Goal: Transaction & Acquisition: Purchase product/service

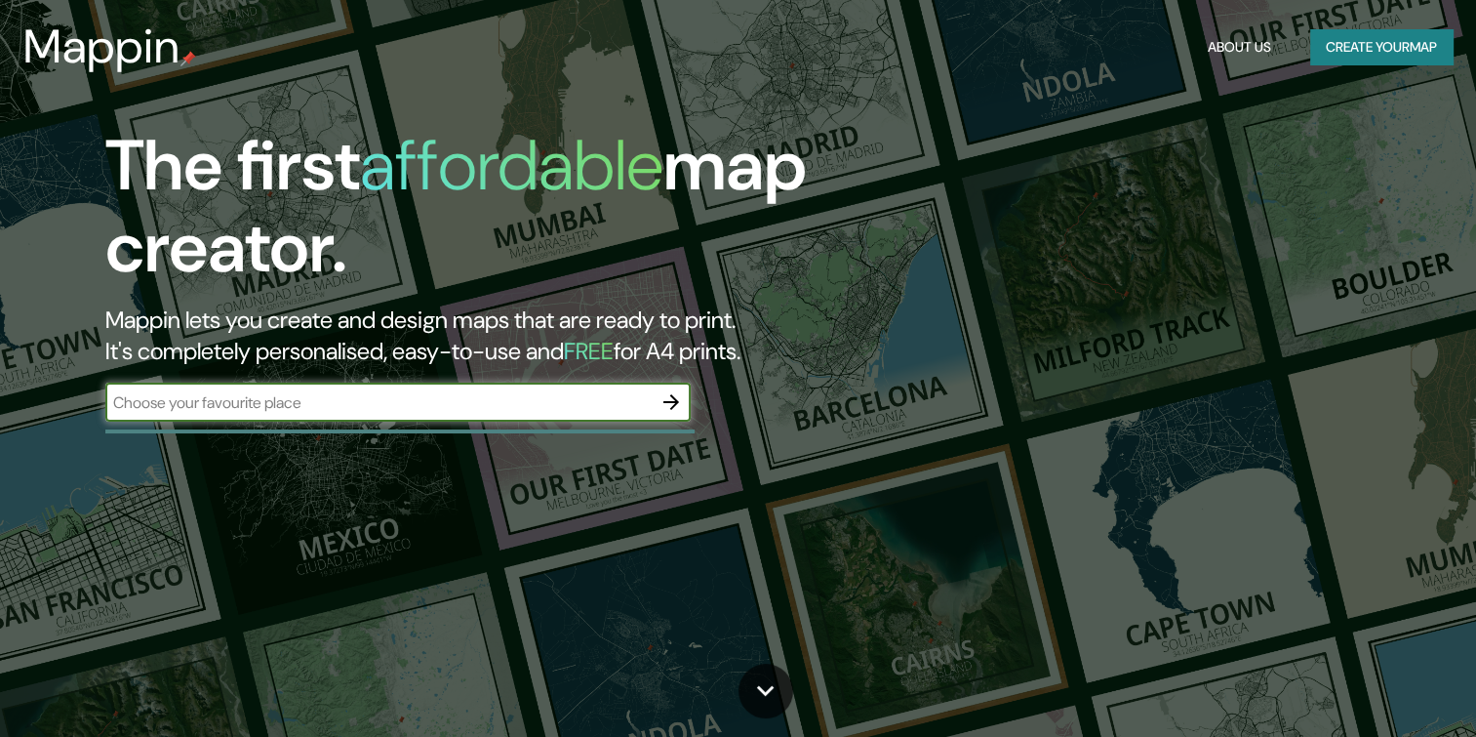
click at [352, 404] on input "text" at bounding box center [378, 402] width 546 height 22
type input "la plata"
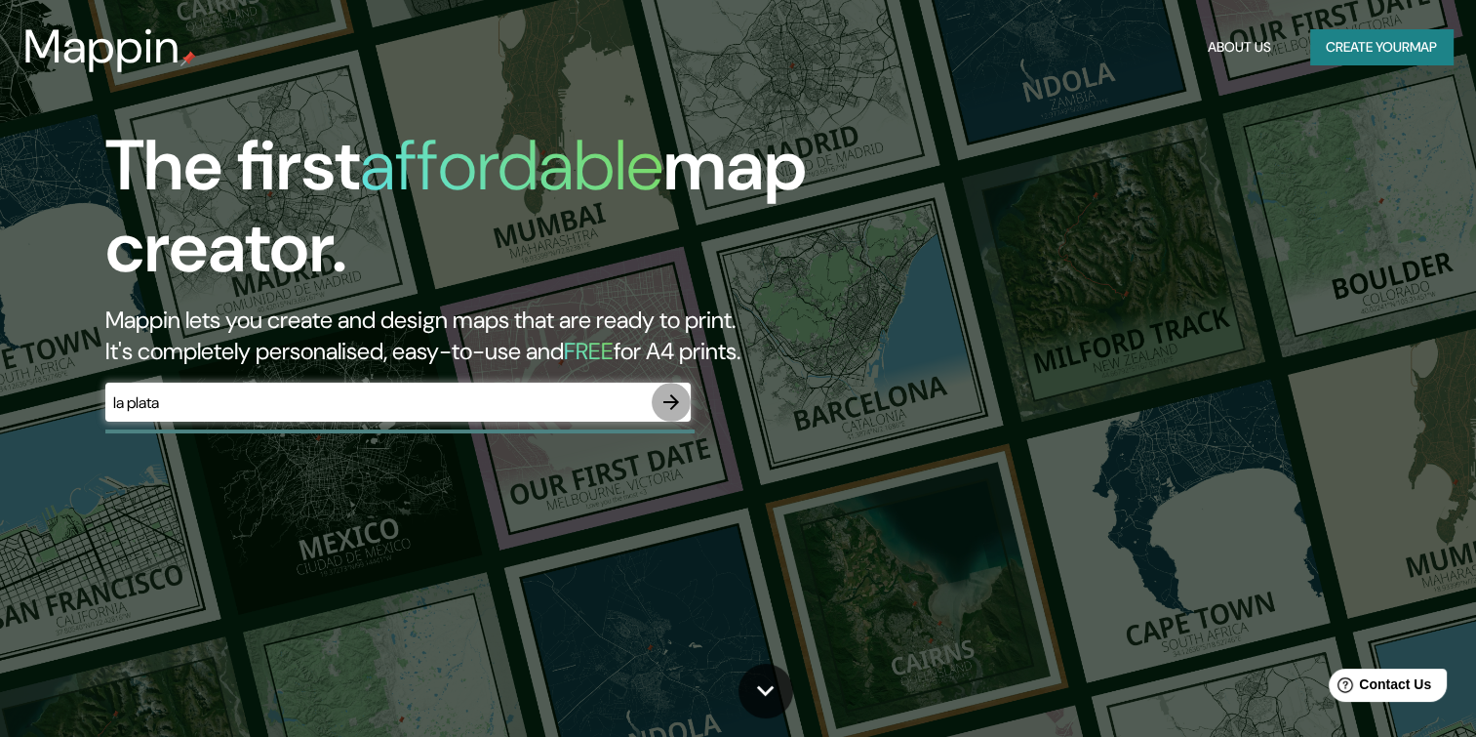
click at [682, 397] on icon "button" at bounding box center [671, 401] width 23 height 23
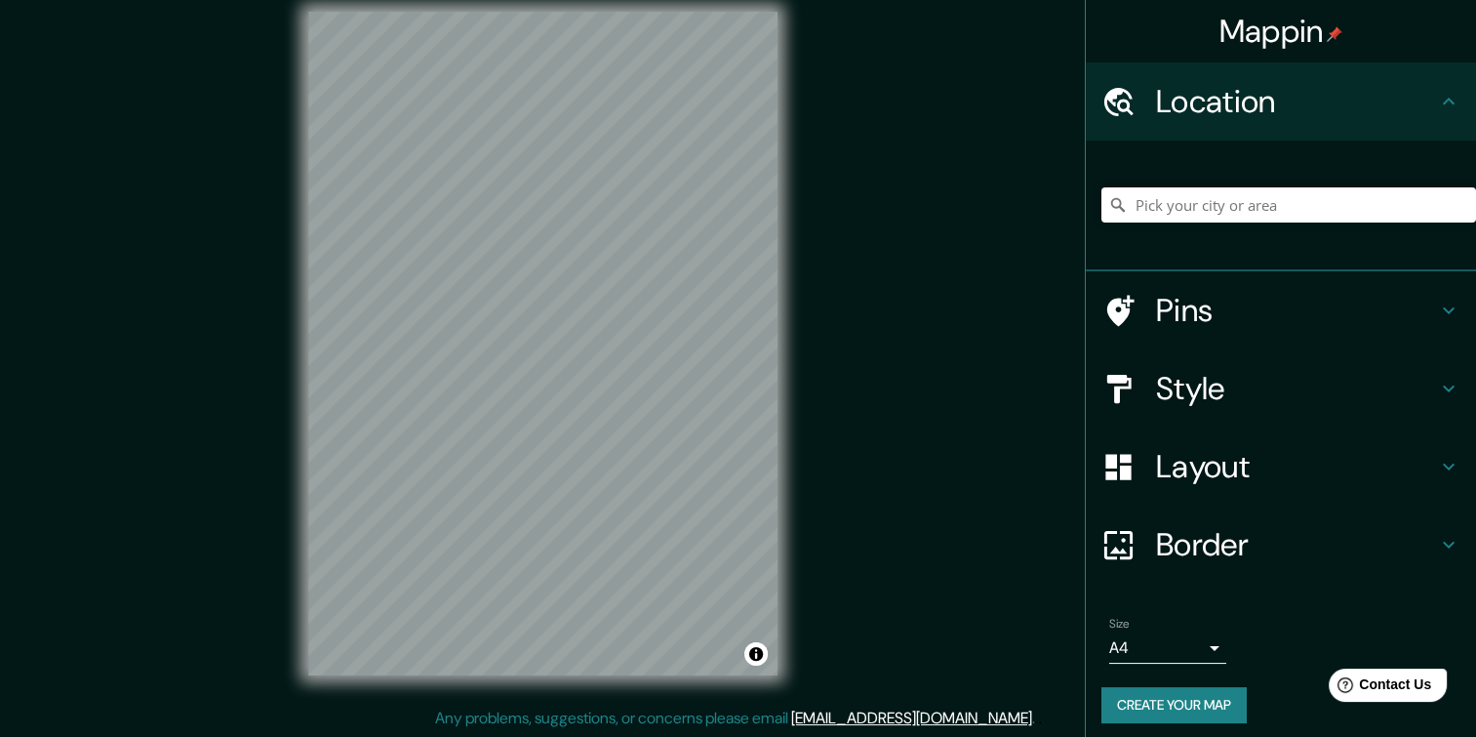
scroll to position [20, 0]
click at [1194, 221] on input "Pick your city or area" at bounding box center [1289, 204] width 375 height 35
type input "[GEOGRAPHIC_DATA], [GEOGRAPHIC_DATA], [GEOGRAPHIC_DATA]"
click at [1314, 379] on h4 "Style" at bounding box center [1296, 388] width 281 height 39
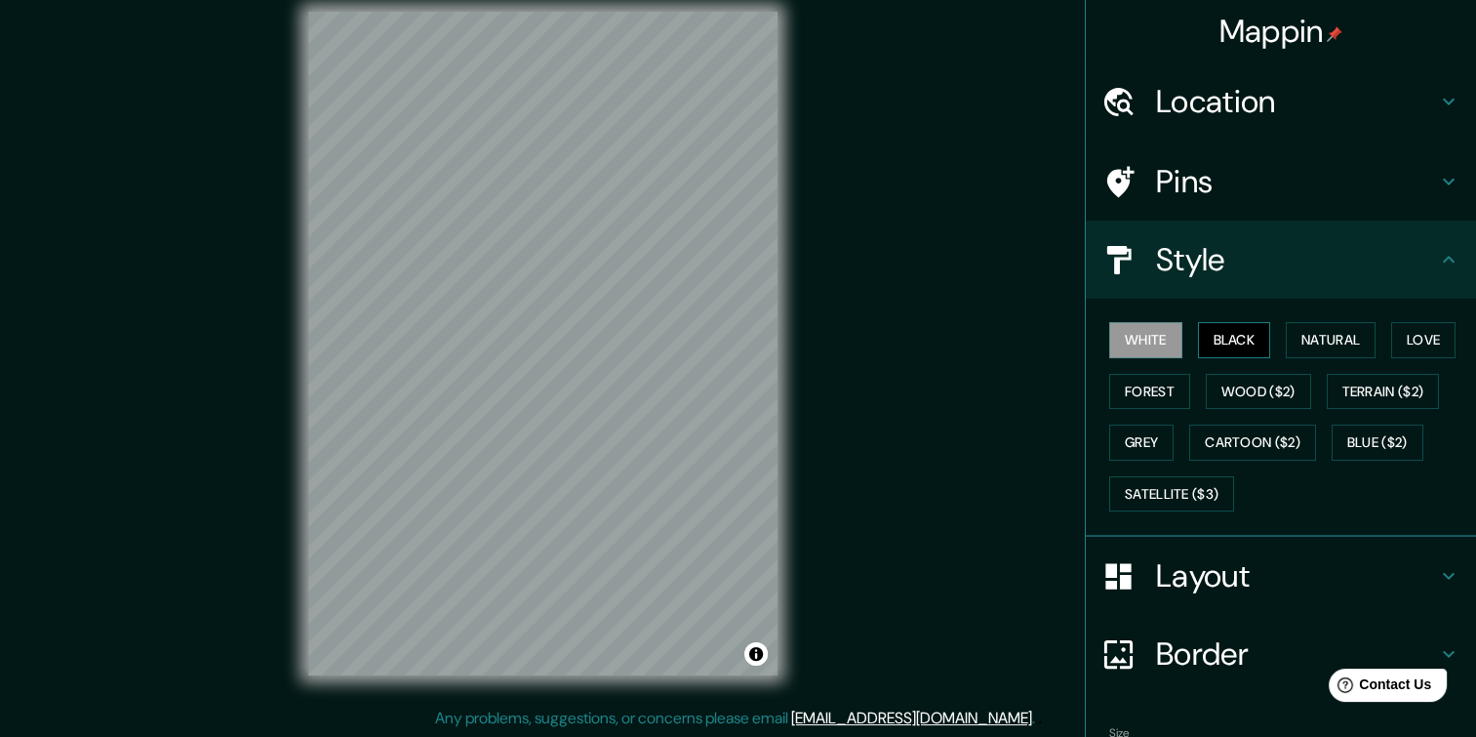
click at [1198, 343] on button "Black" at bounding box center [1234, 340] width 73 height 36
click at [1307, 328] on button "Natural" at bounding box center [1331, 340] width 90 height 36
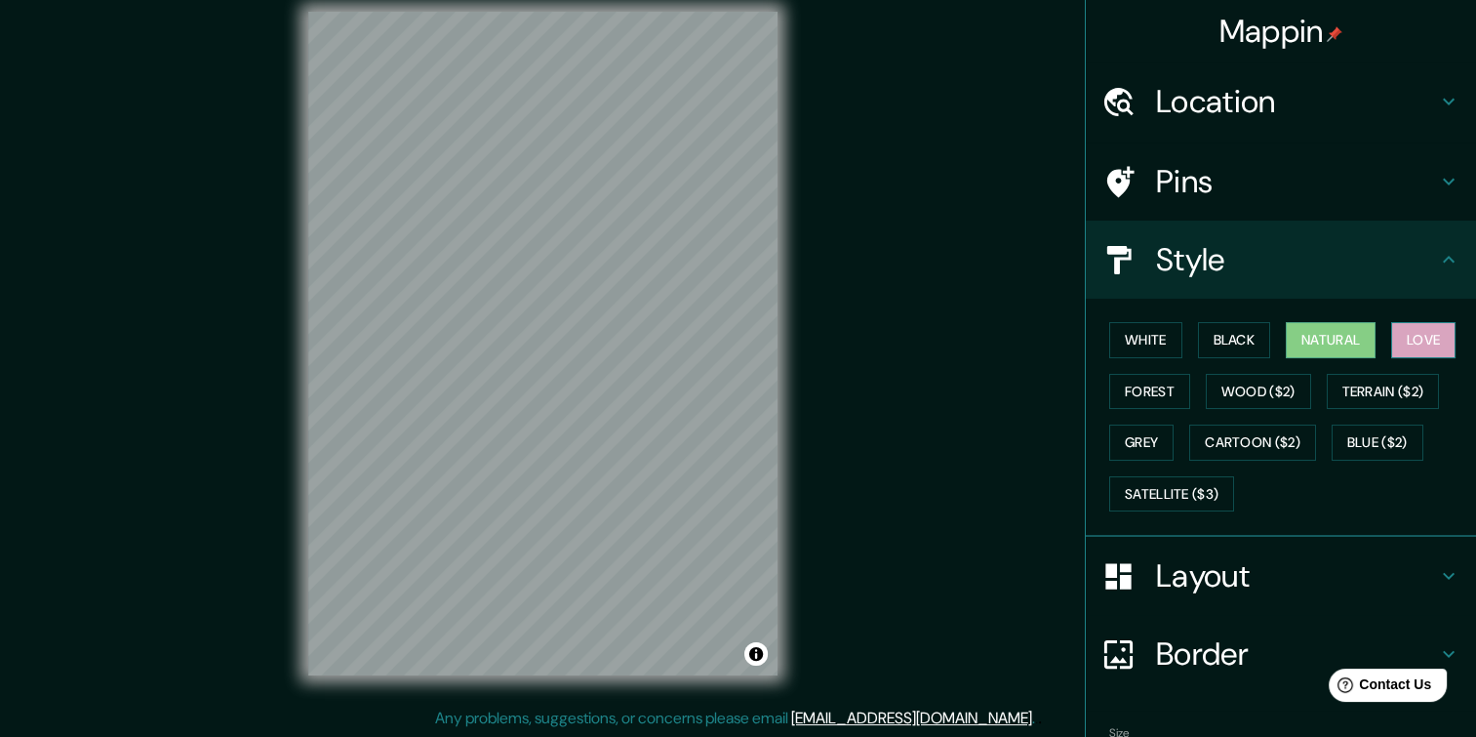
click at [1423, 345] on button "Love" at bounding box center [1424, 340] width 64 height 36
click at [1116, 380] on button "Forest" at bounding box center [1150, 392] width 81 height 36
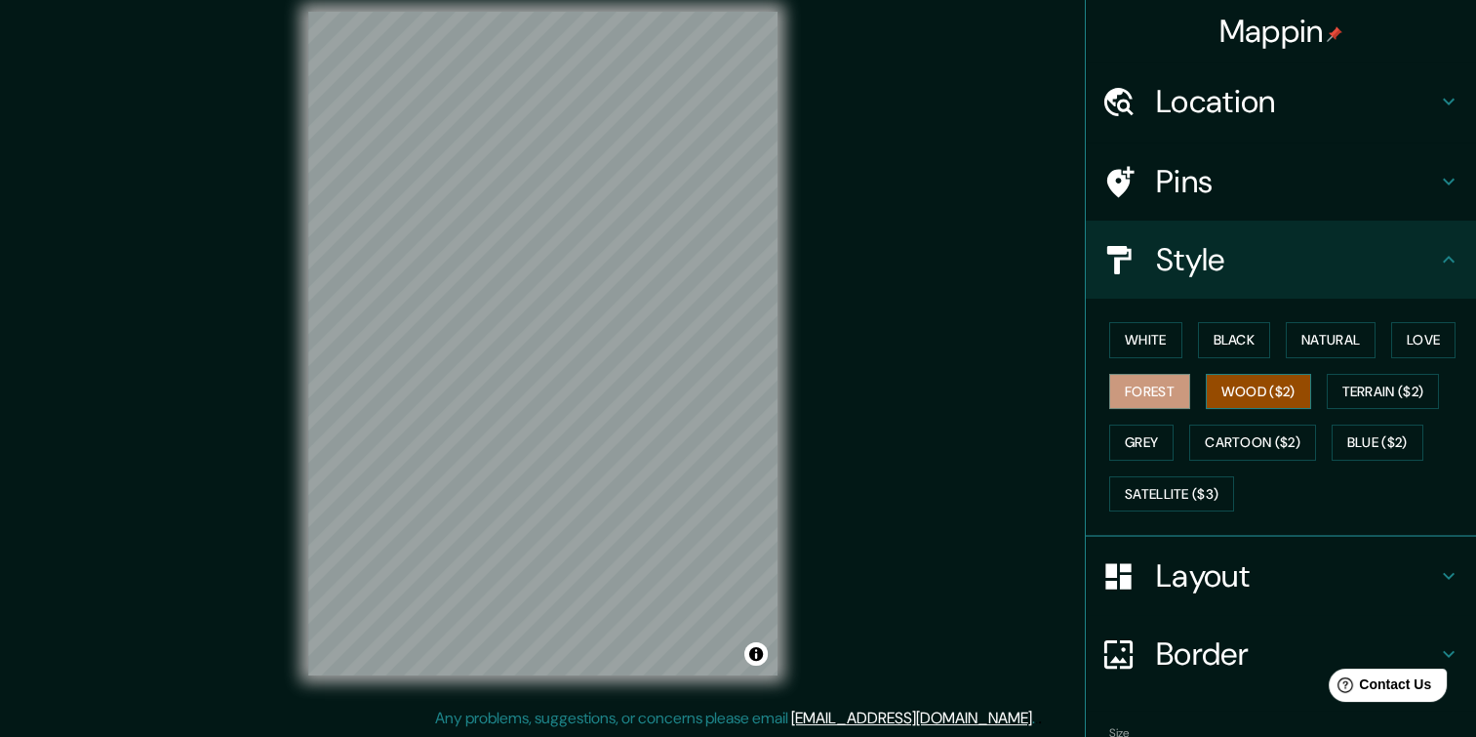
click at [1214, 385] on button "Wood ($2)" at bounding box center [1258, 392] width 105 height 36
click at [1401, 384] on button "Terrain ($2)" at bounding box center [1383, 392] width 113 height 36
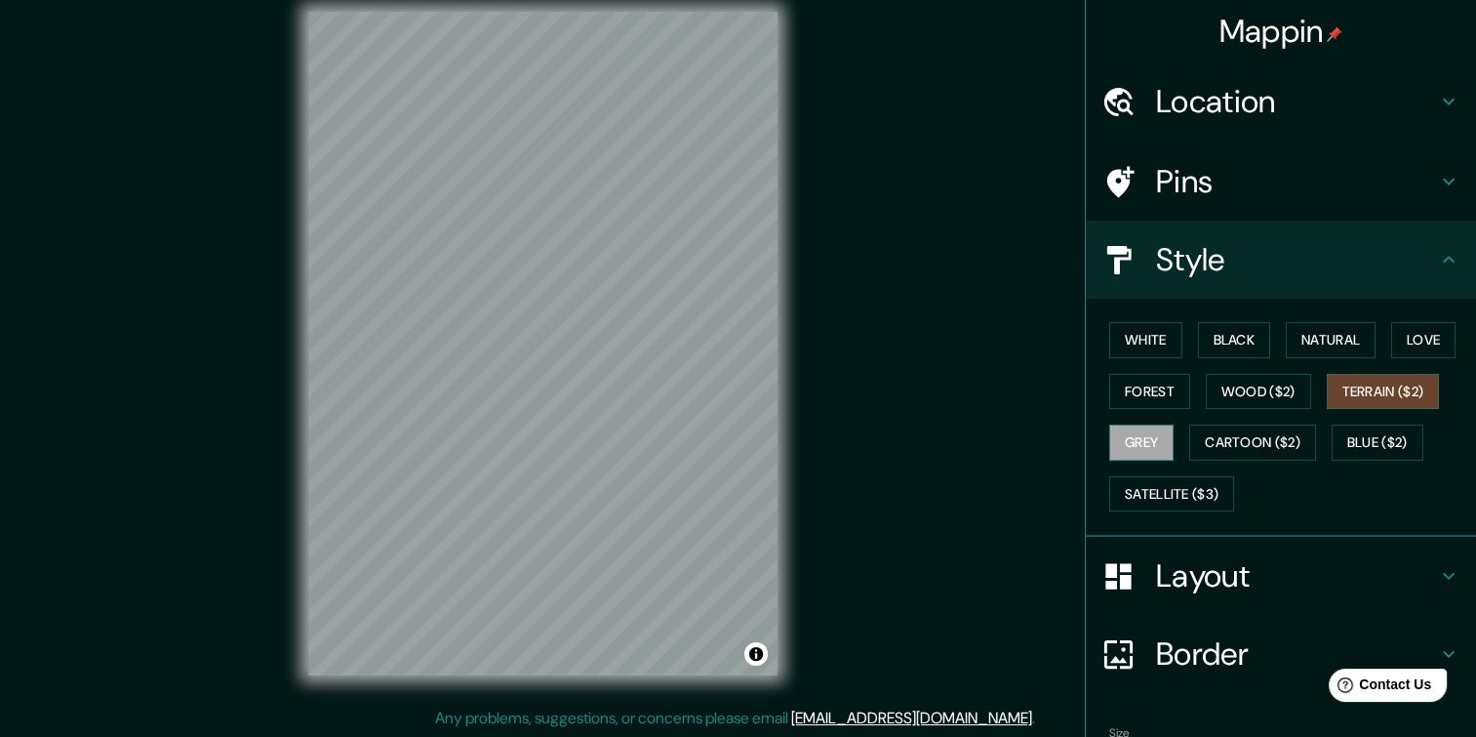
click at [1116, 445] on button "Grey" at bounding box center [1142, 442] width 64 height 36
click at [1261, 440] on button "Cartoon ($2)" at bounding box center [1253, 442] width 127 height 36
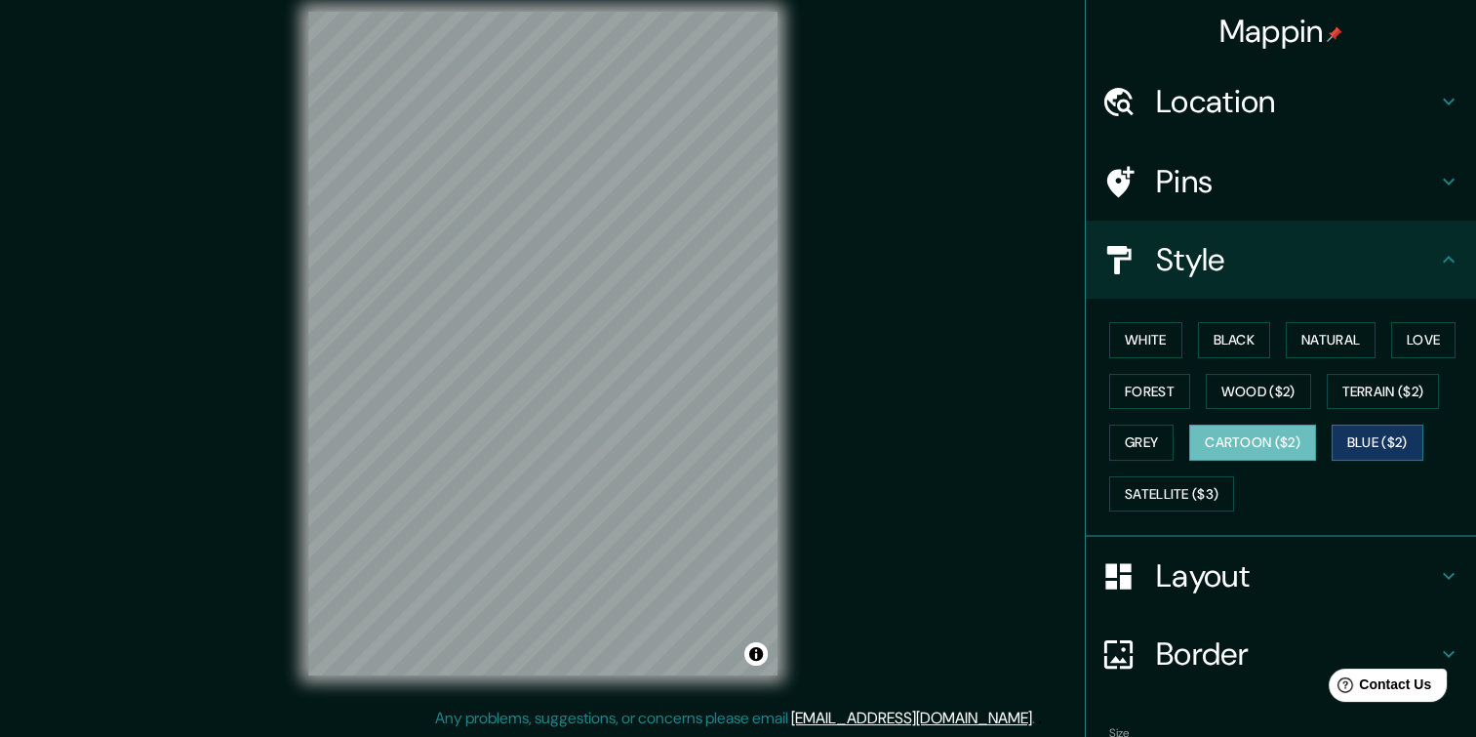
click at [1371, 437] on button "Blue ($2)" at bounding box center [1378, 442] width 92 height 36
click at [1122, 492] on button "Satellite ($3)" at bounding box center [1172, 494] width 125 height 36
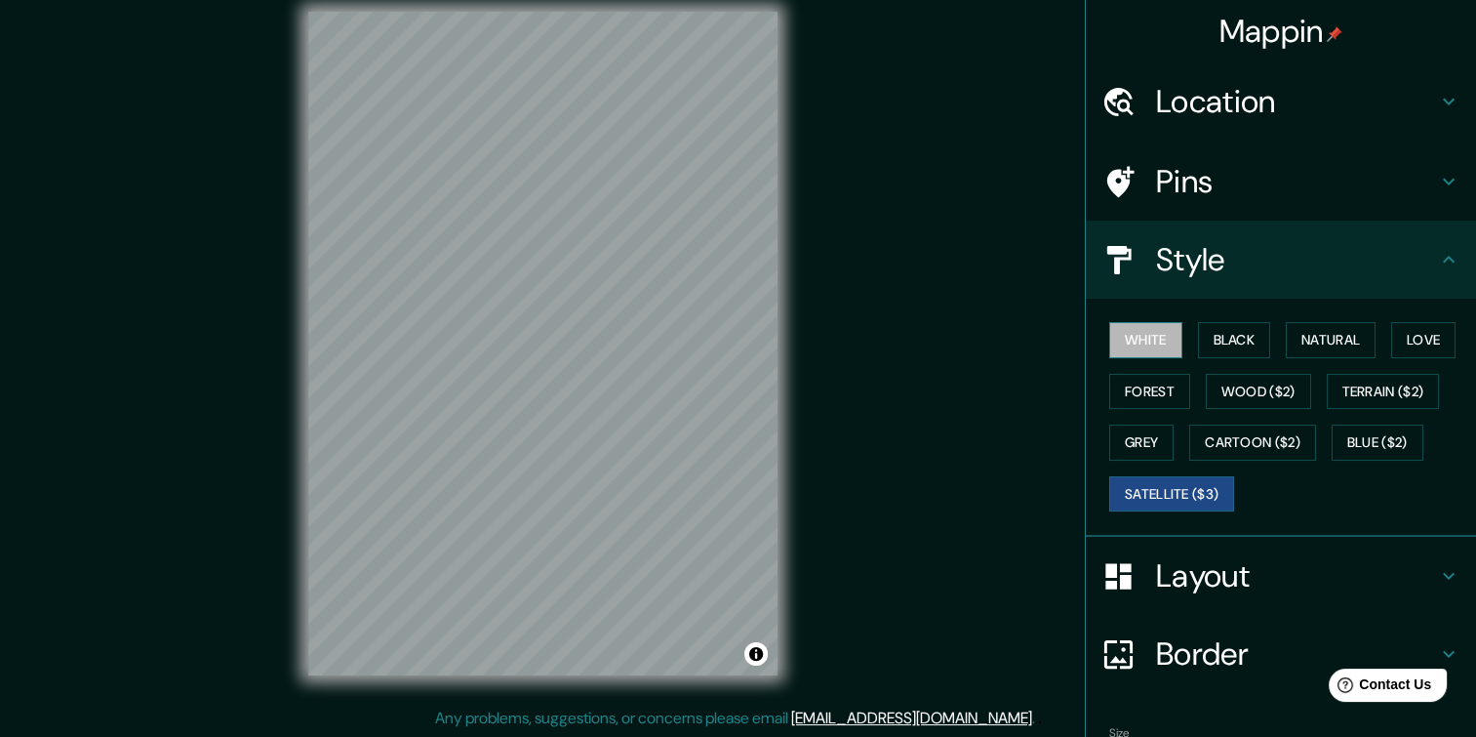
click at [1132, 347] on button "White" at bounding box center [1146, 340] width 73 height 36
click at [1214, 347] on button "Black" at bounding box center [1234, 340] width 73 height 36
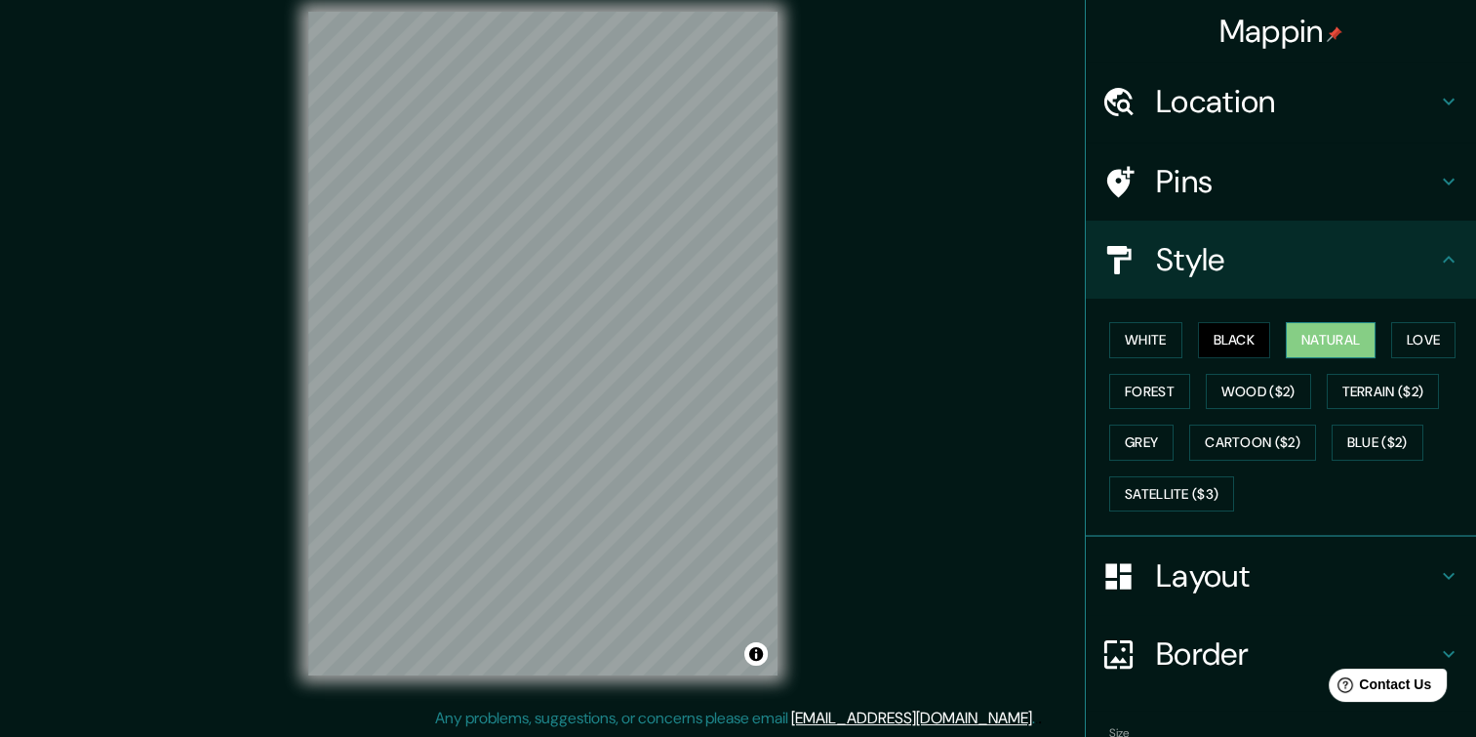
click at [1329, 344] on button "Natural" at bounding box center [1331, 340] width 90 height 36
click at [1392, 343] on button "Love" at bounding box center [1424, 340] width 64 height 36
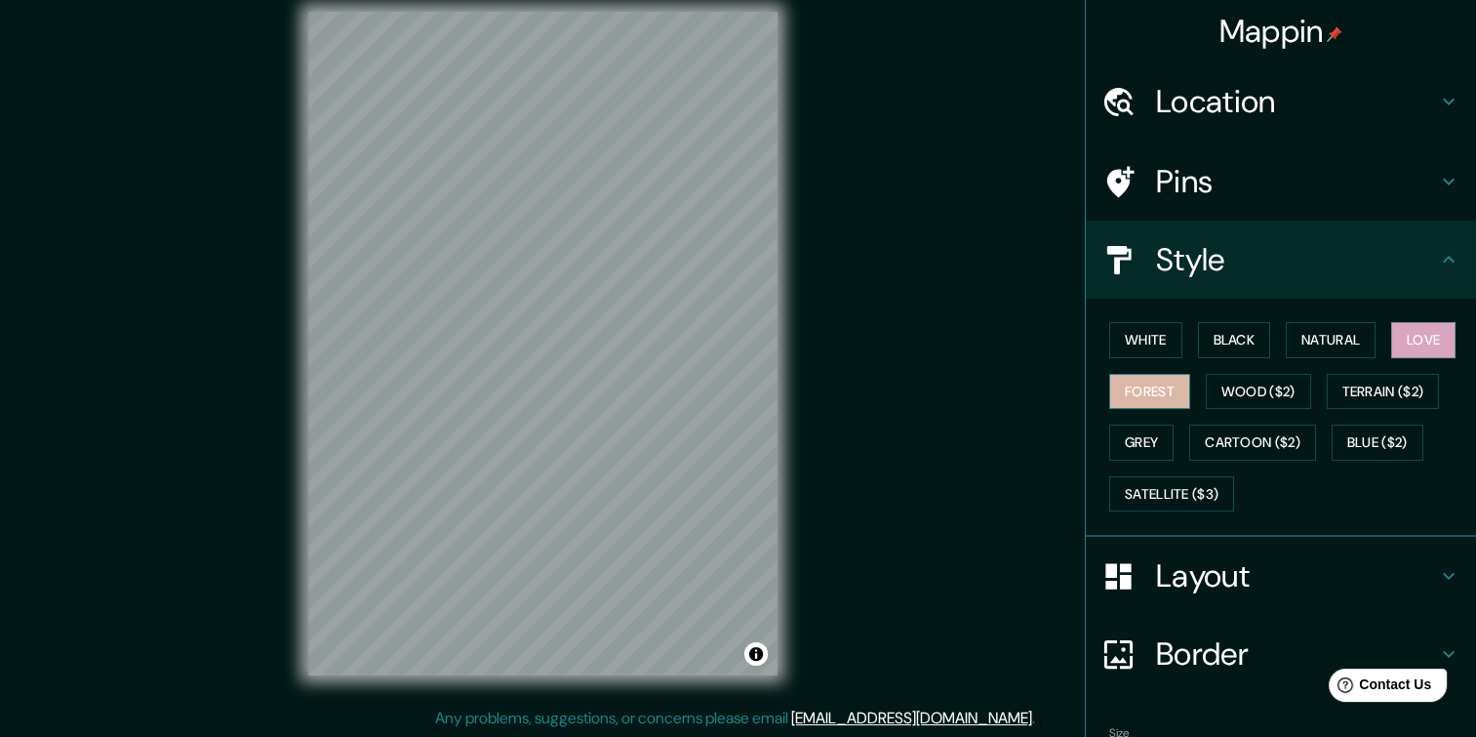
click at [1159, 386] on button "Forest" at bounding box center [1150, 392] width 81 height 36
click at [1257, 394] on button "Wood ($2)" at bounding box center [1258, 392] width 105 height 36
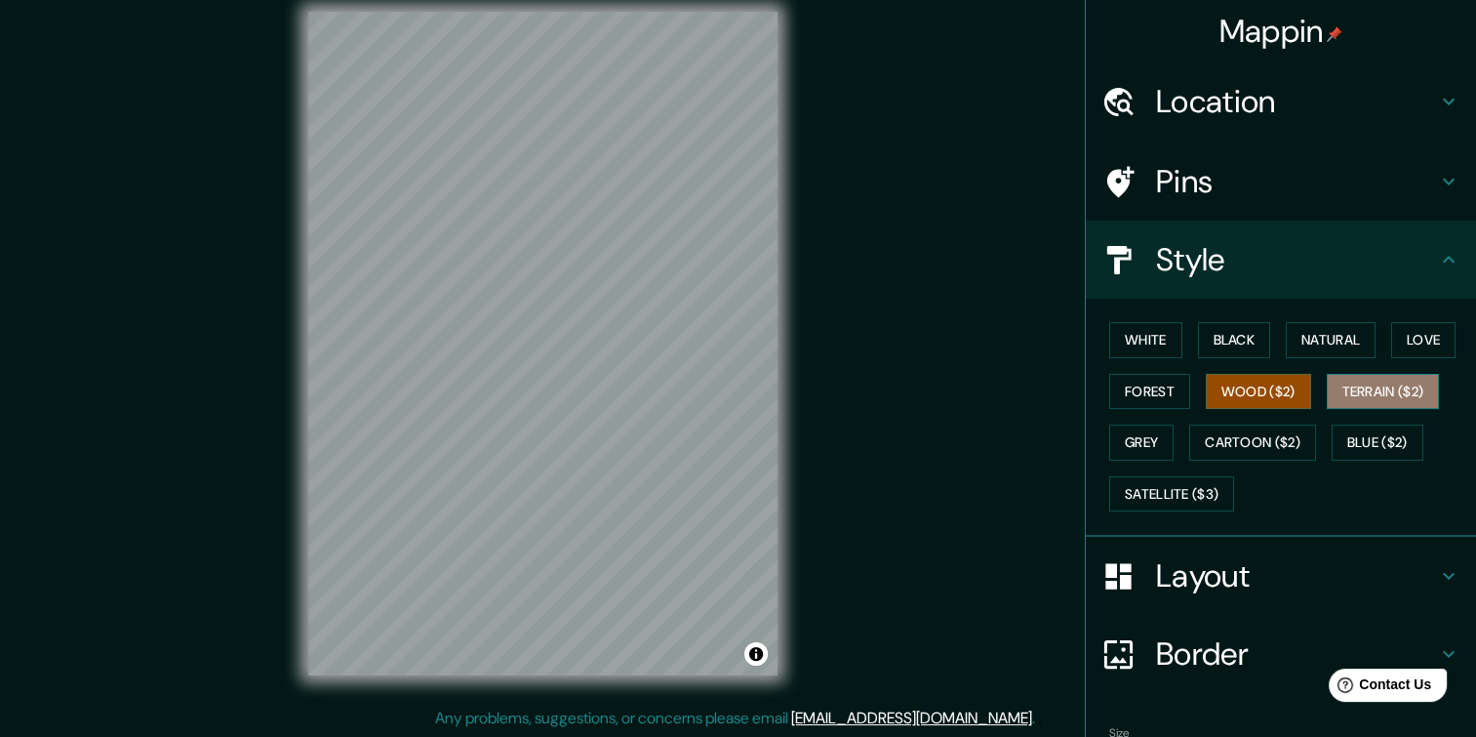
click at [1327, 393] on button "Terrain ($2)" at bounding box center [1383, 392] width 113 height 36
drag, startPoint x: 1144, startPoint y: 418, endPoint x: 1145, endPoint y: 427, distance: 9.8
click at [1145, 422] on div "White Black Natural Love Forest Wood ($2) Terrain ($2) Grey Cartoon ($2) Blue (…" at bounding box center [1289, 416] width 375 height 205
click at [1143, 437] on button "Grey" at bounding box center [1142, 442] width 64 height 36
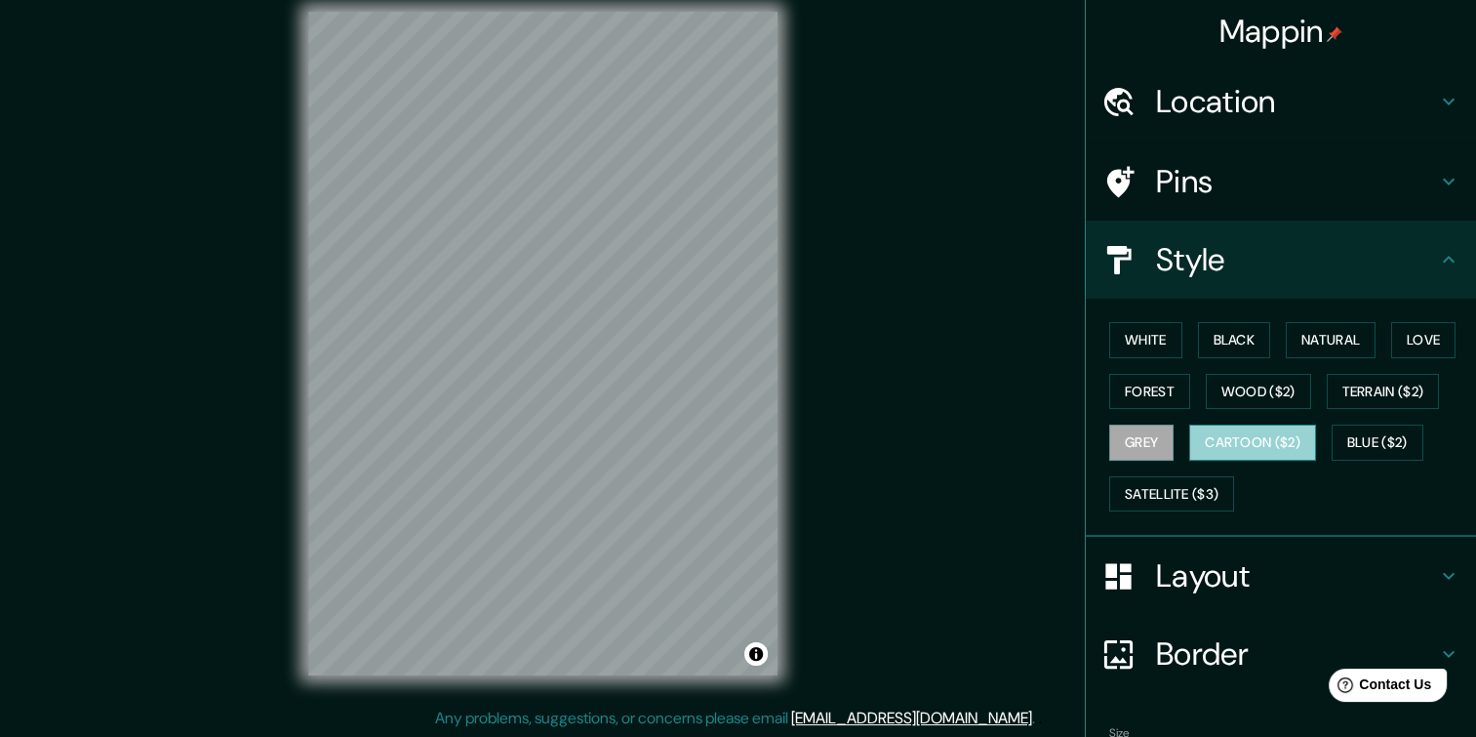
click at [1269, 436] on button "Cartoon ($2)" at bounding box center [1253, 442] width 127 height 36
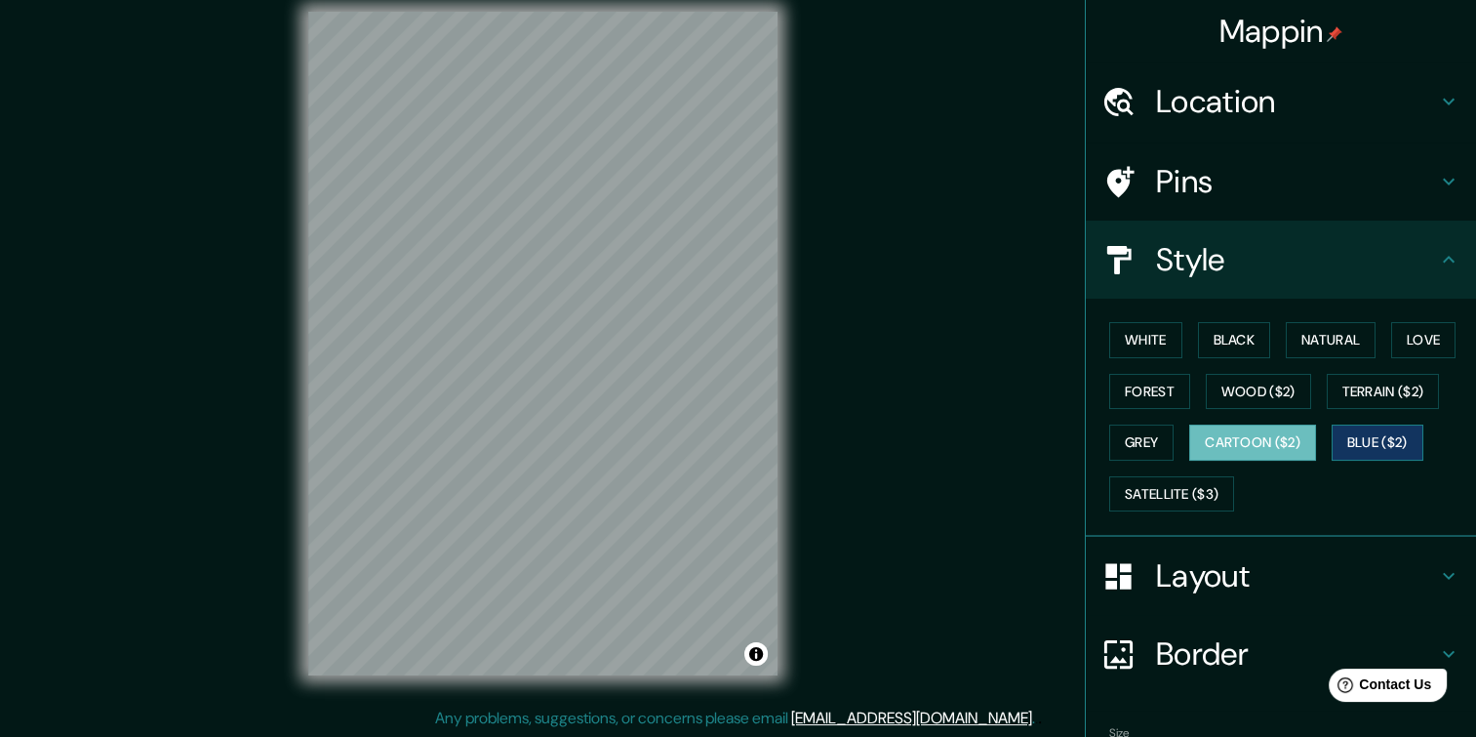
click at [1346, 443] on button "Blue ($2)" at bounding box center [1378, 442] width 92 height 36
click at [1209, 468] on div "White Black Natural Love Forest Wood ($2) Terrain ($2) Grey Cartoon ($2) Blue (…" at bounding box center [1289, 416] width 375 height 205
click at [1182, 469] on div "White Black Natural Love Forest Wood ($2) Terrain ($2) Grey Cartoon ($2) Blue (…" at bounding box center [1289, 416] width 375 height 205
click at [1168, 483] on button "Satellite ($3)" at bounding box center [1172, 494] width 125 height 36
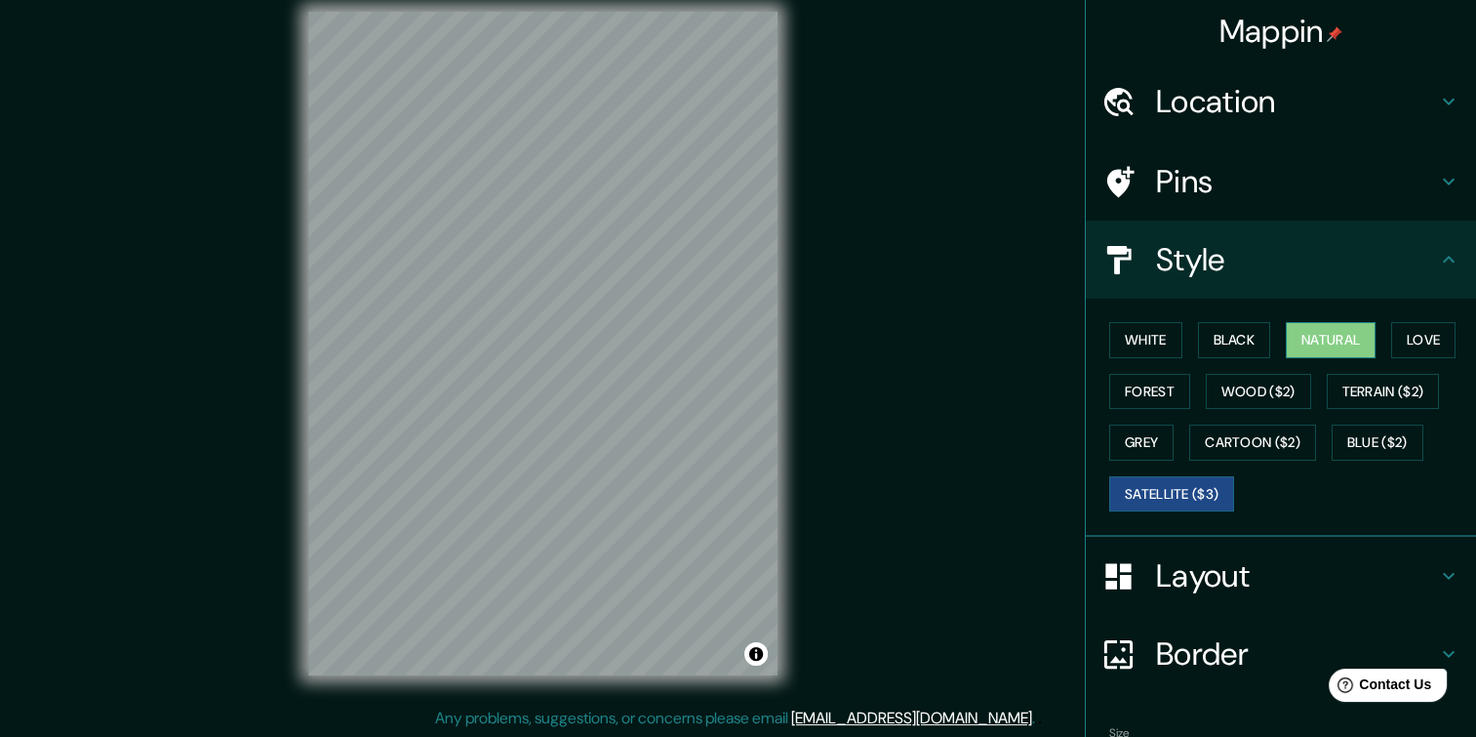
click at [1323, 346] on button "Natural" at bounding box center [1331, 340] width 90 height 36
click at [1337, 559] on h4 "Layout" at bounding box center [1296, 575] width 281 height 39
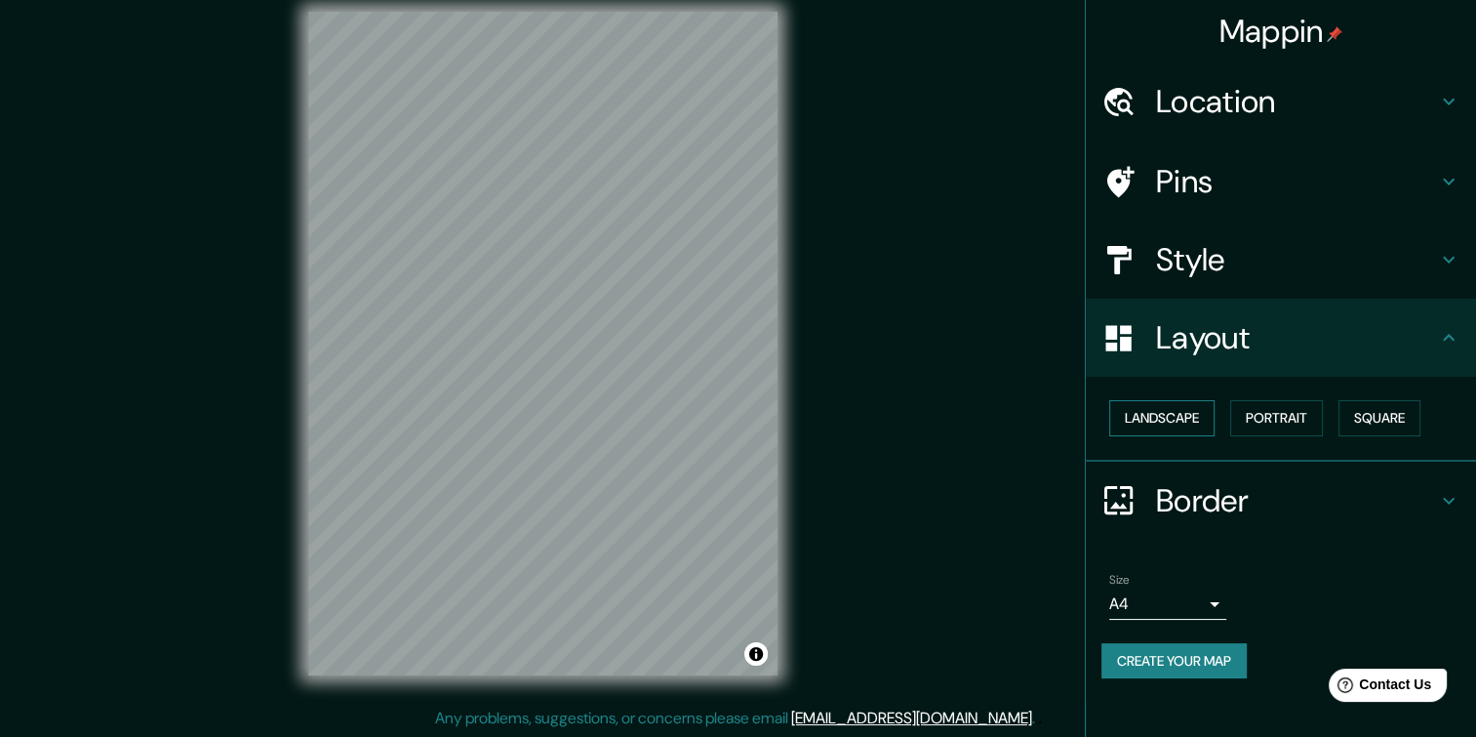
click at [1162, 421] on button "Landscape" at bounding box center [1162, 418] width 105 height 36
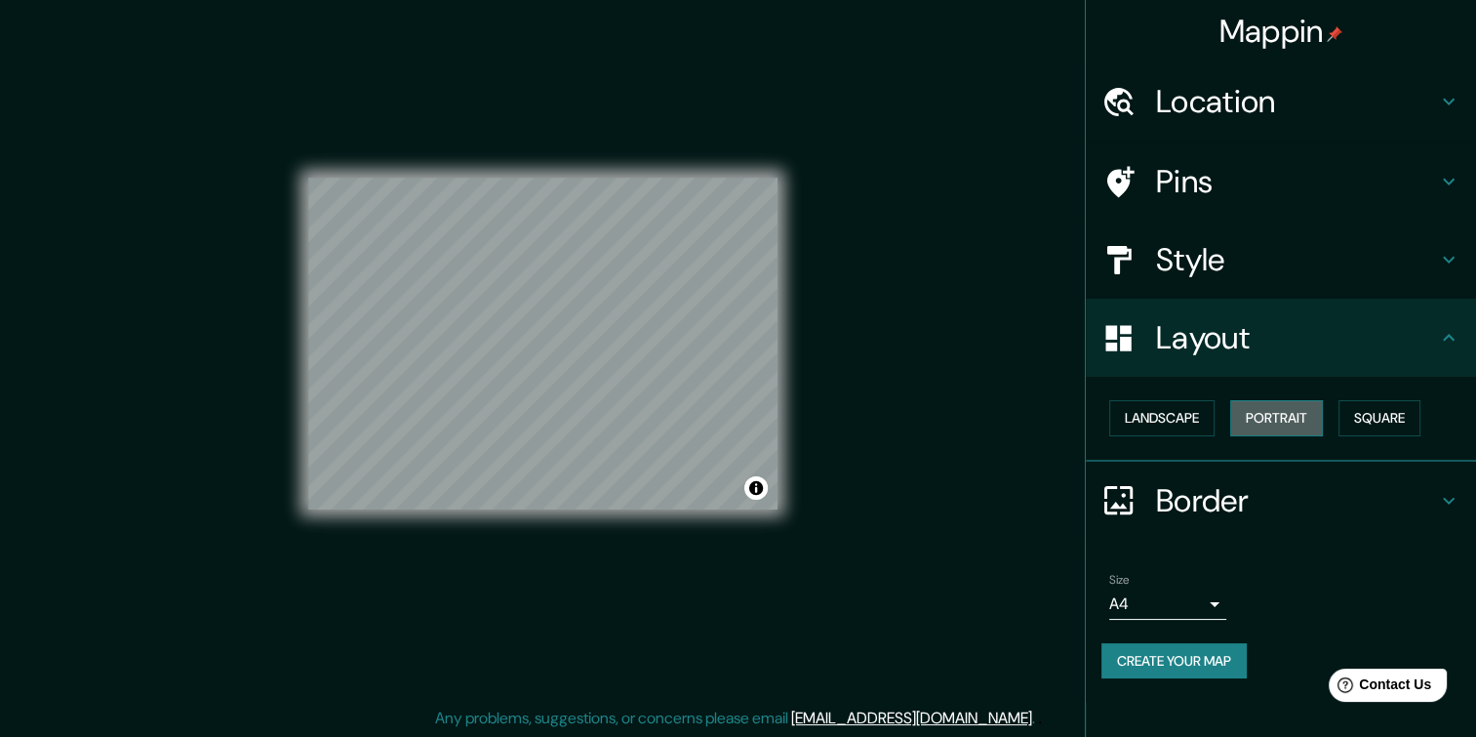
click at [1304, 406] on button "Portrait" at bounding box center [1277, 418] width 93 height 36
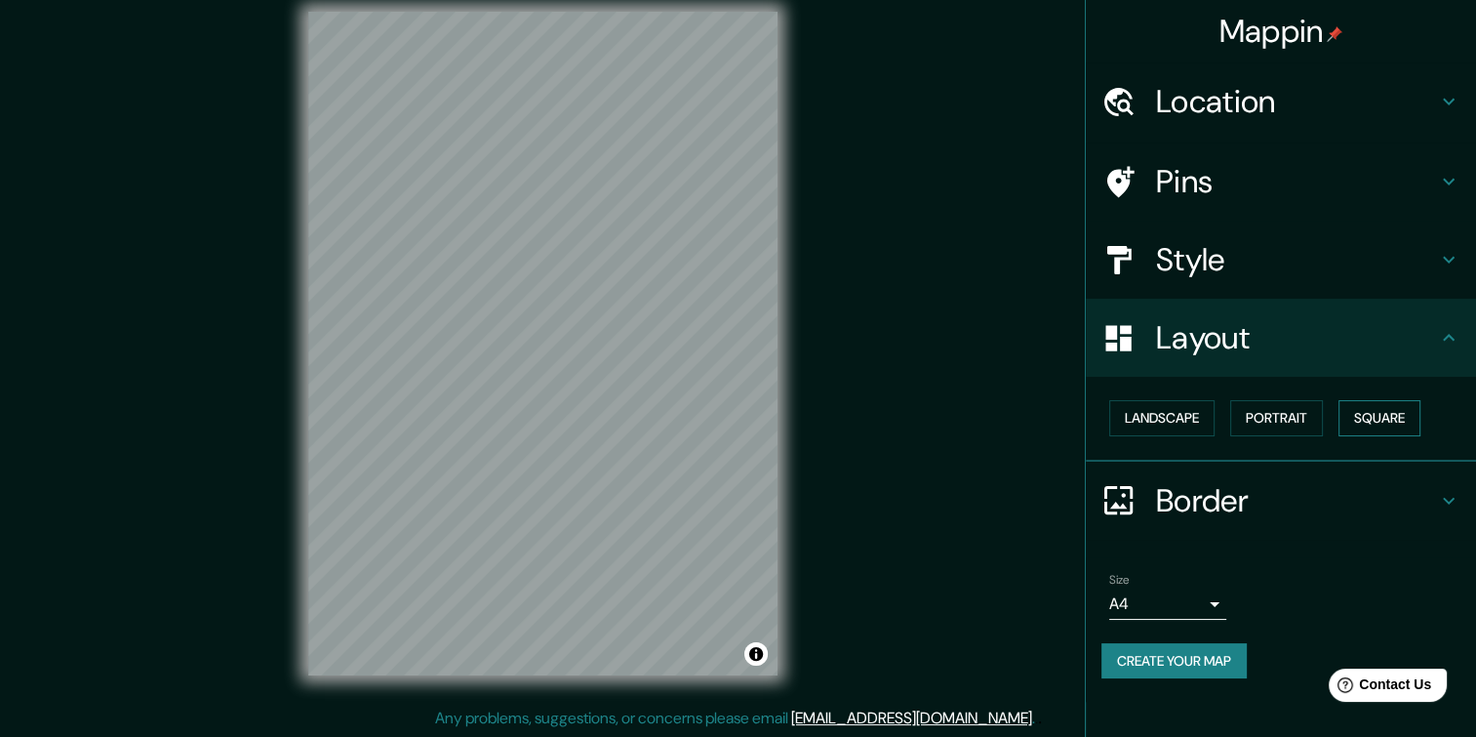
click at [1346, 408] on button "Square" at bounding box center [1380, 418] width 82 height 36
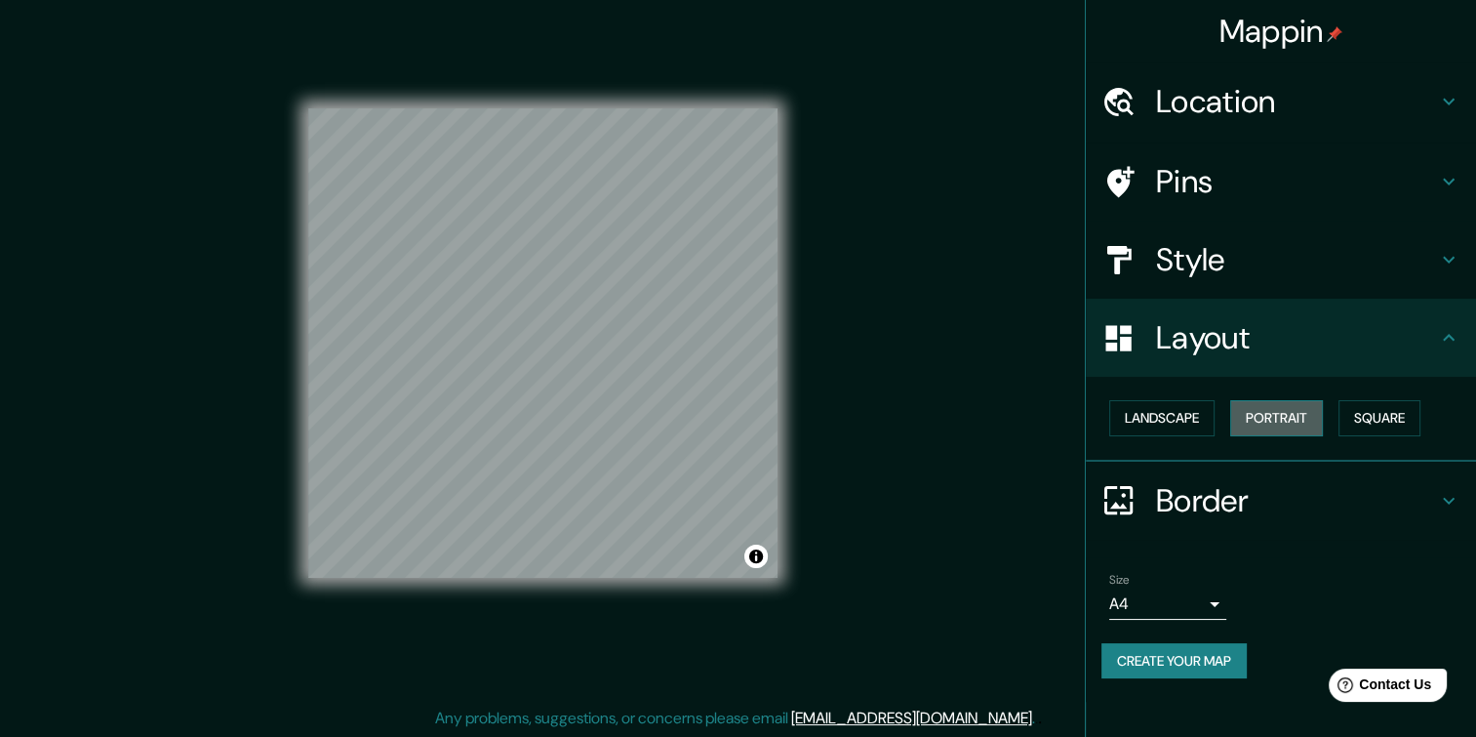
click at [1257, 408] on button "Portrait" at bounding box center [1277, 418] width 93 height 36
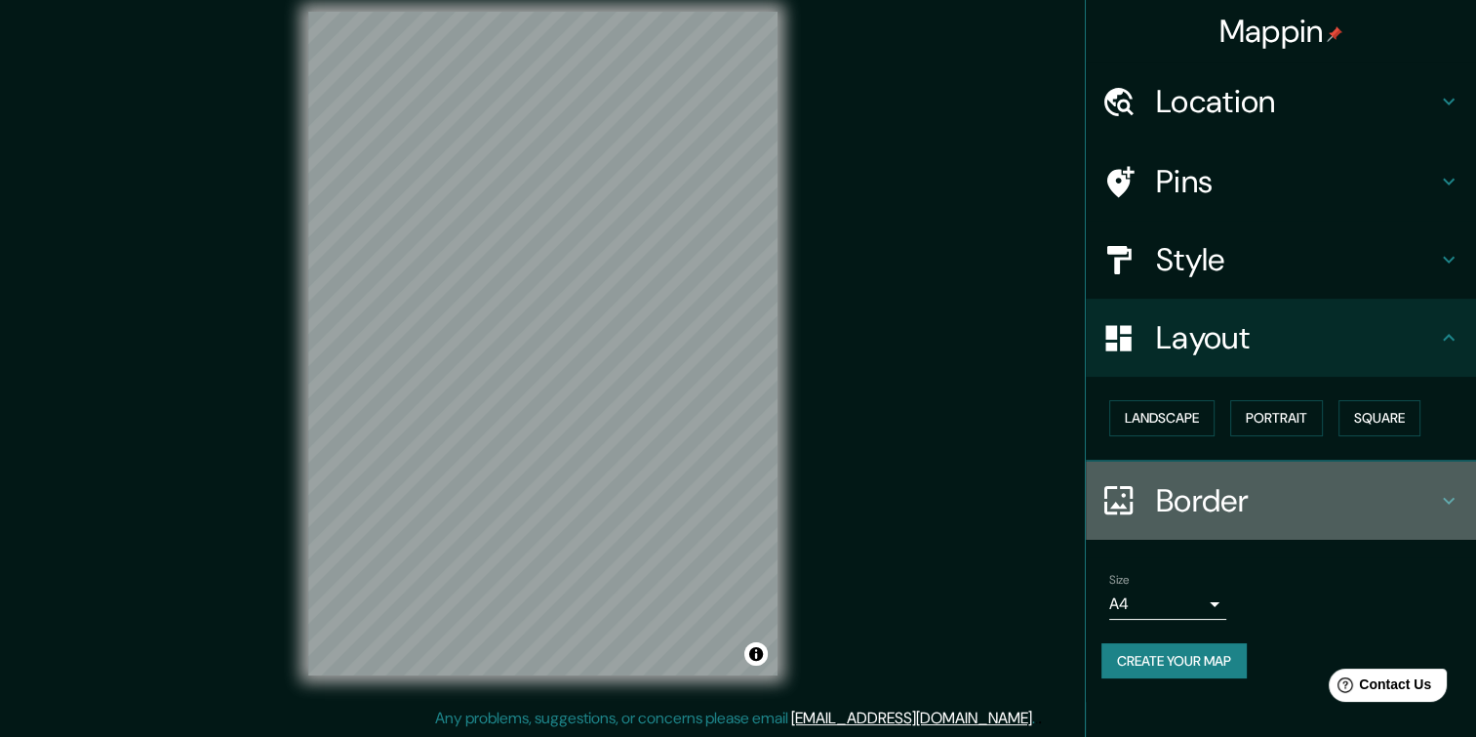
click at [1303, 472] on div "Border" at bounding box center [1281, 501] width 390 height 78
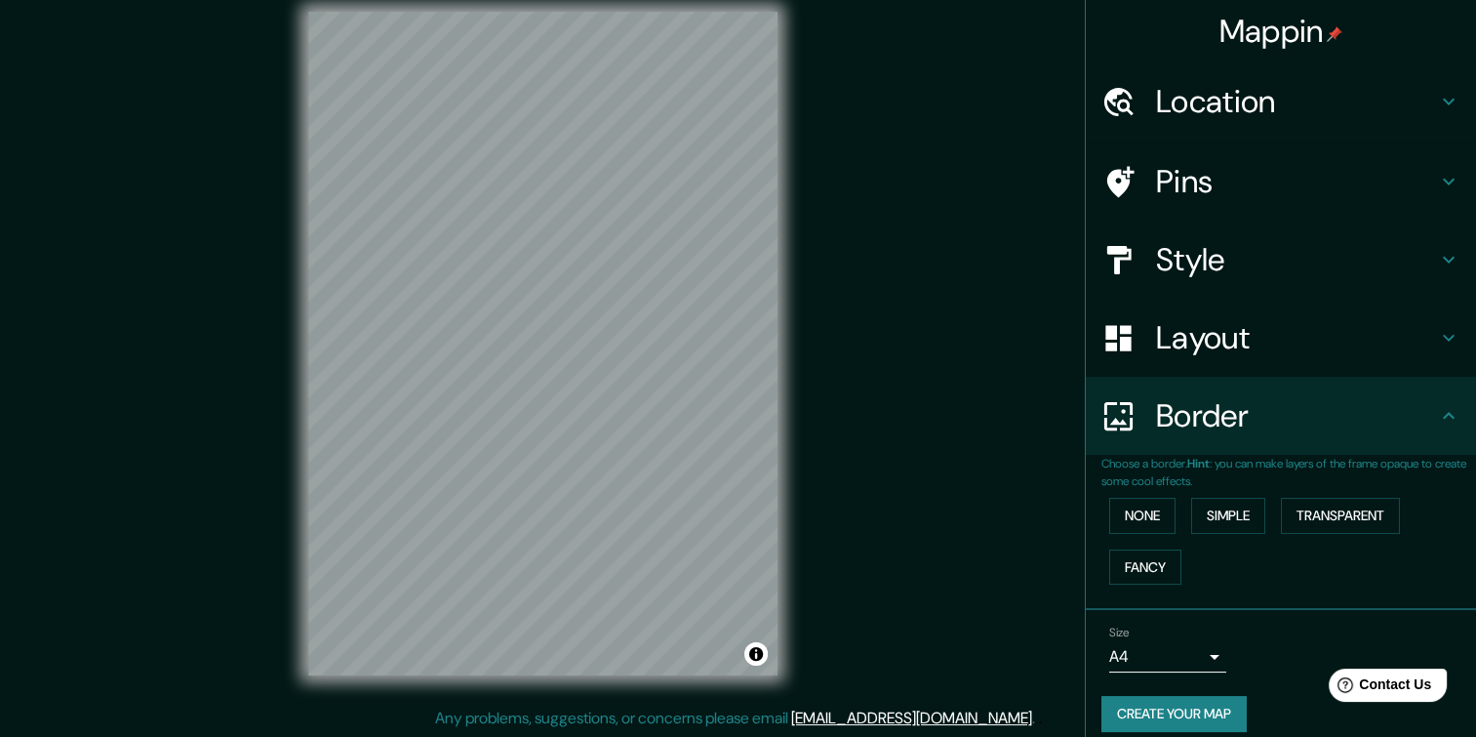
click at [1164, 505] on div "None Simple Transparent Fancy" at bounding box center [1289, 541] width 375 height 102
drag, startPoint x: 1094, startPoint y: 520, endPoint x: 1107, endPoint y: 515, distance: 13.6
click at [1110, 519] on button "None" at bounding box center [1143, 516] width 66 height 36
click at [1114, 514] on button "None" at bounding box center [1143, 516] width 66 height 36
drag, startPoint x: 1220, startPoint y: 508, endPoint x: 1289, endPoint y: 511, distance: 69.3
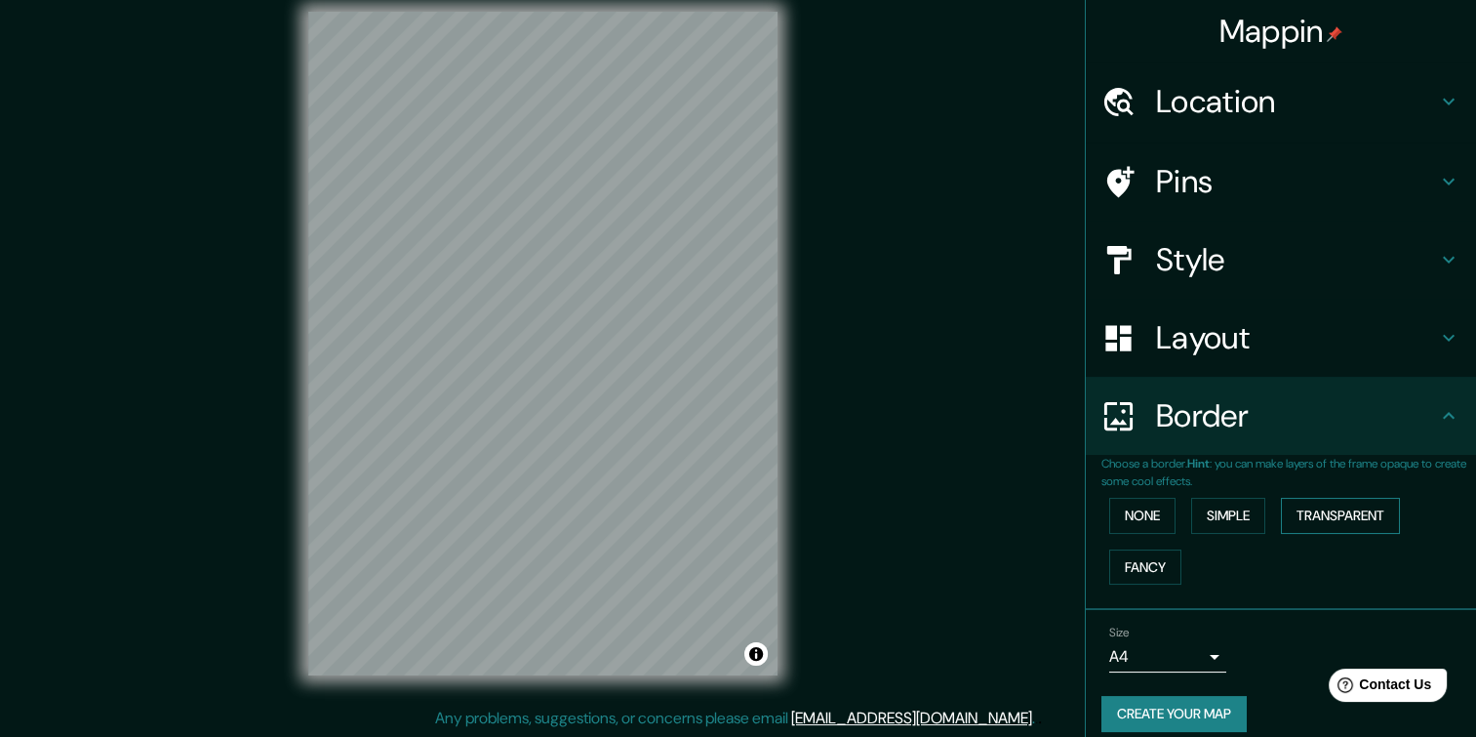
click at [1220, 508] on button "Simple" at bounding box center [1228, 516] width 74 height 36
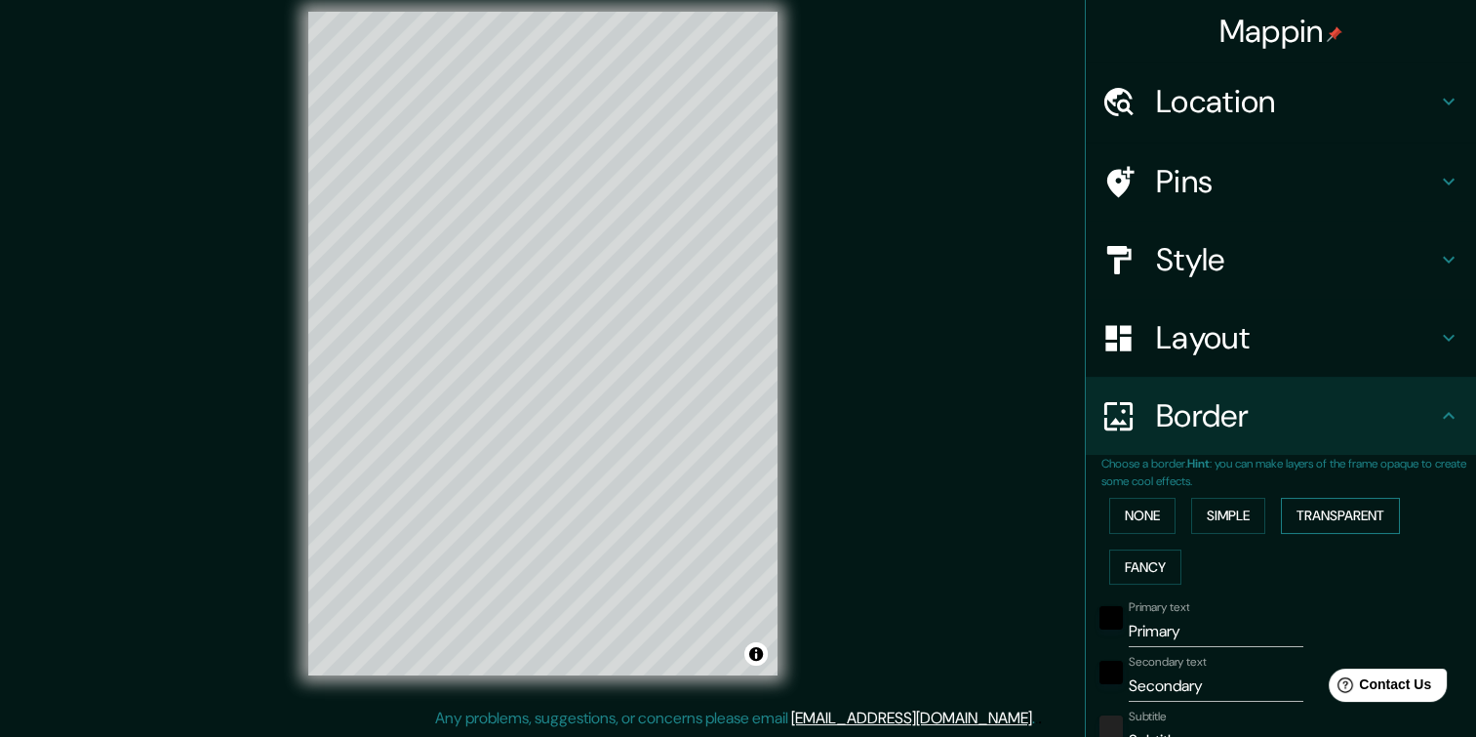
click at [1289, 511] on button "Transparent" at bounding box center [1340, 516] width 119 height 36
click at [1165, 526] on div "None Simple Transparent Fancy" at bounding box center [1289, 541] width 375 height 102
click at [1128, 554] on button "Fancy" at bounding box center [1146, 567] width 72 height 36
click at [1136, 523] on button "None" at bounding box center [1143, 516] width 66 height 36
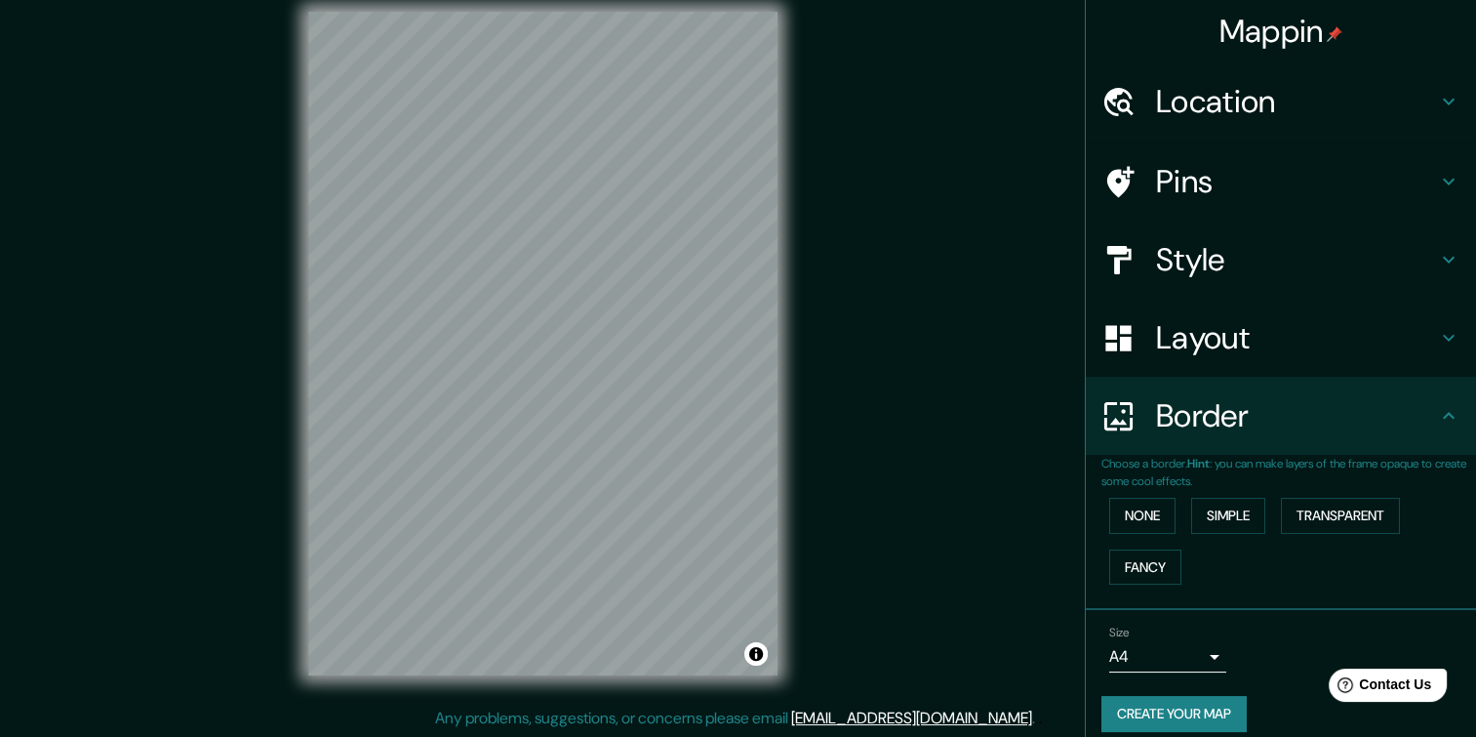
click at [1273, 438] on div "Border" at bounding box center [1281, 416] width 390 height 78
click at [1417, 429] on h4 "Border" at bounding box center [1296, 415] width 281 height 39
click at [1438, 413] on icon at bounding box center [1448, 415] width 23 height 23
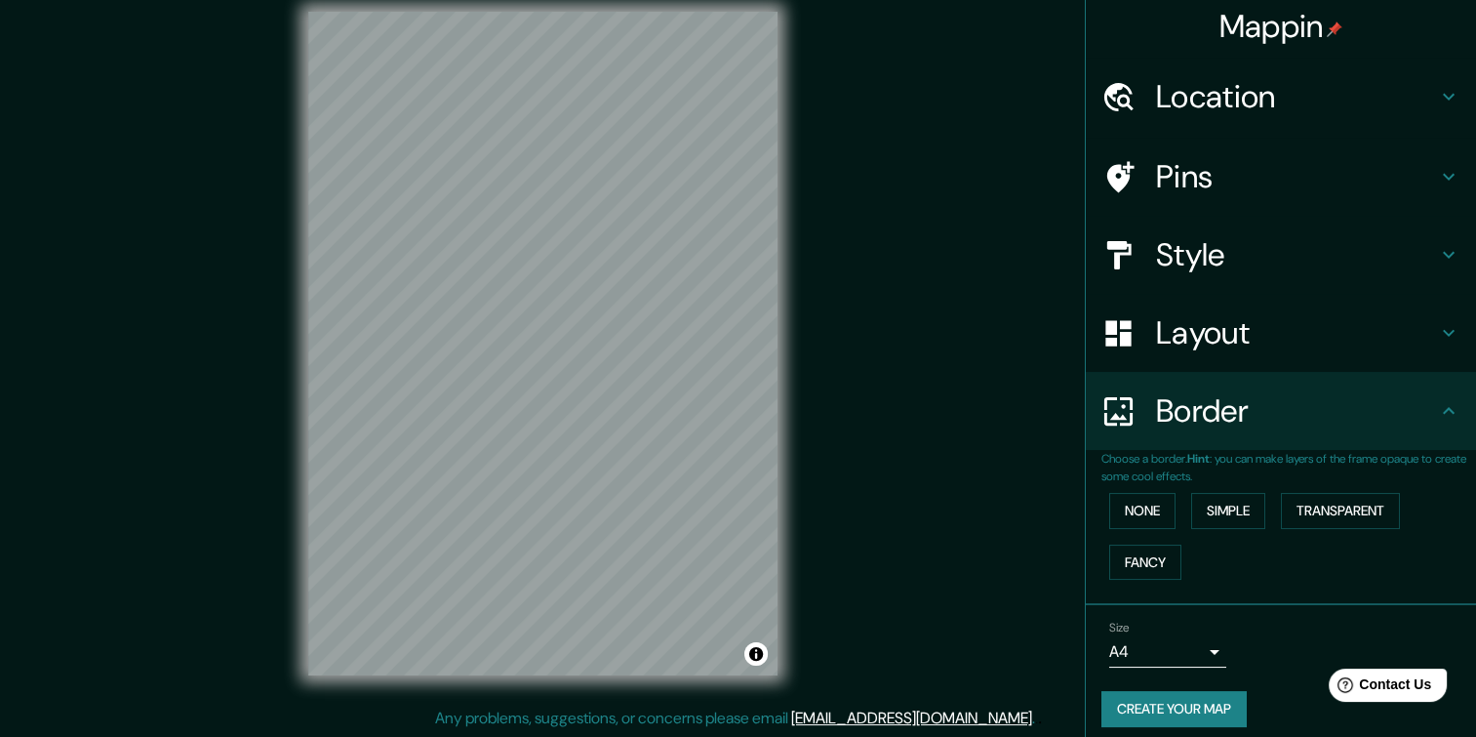
scroll to position [0, 0]
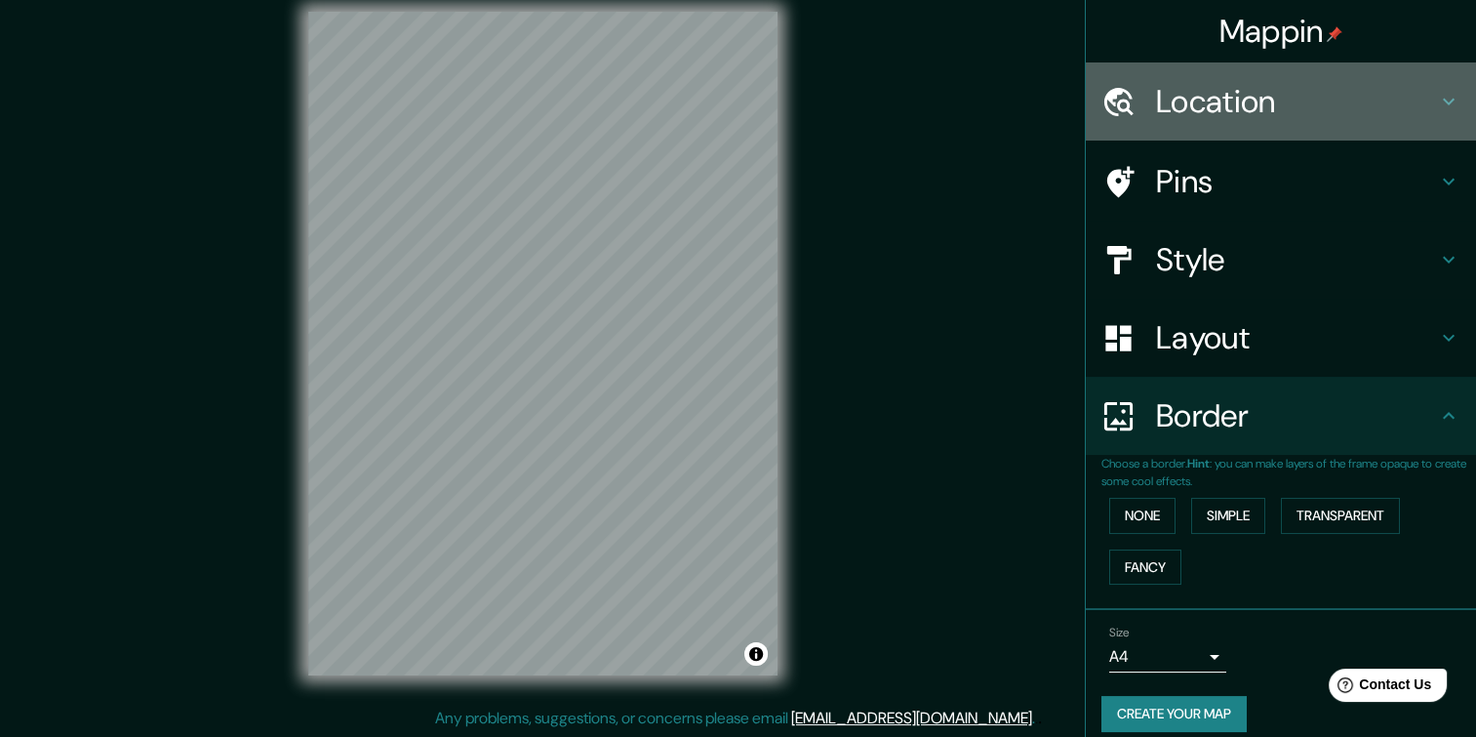
click at [1416, 82] on h4 "Location" at bounding box center [1296, 101] width 281 height 39
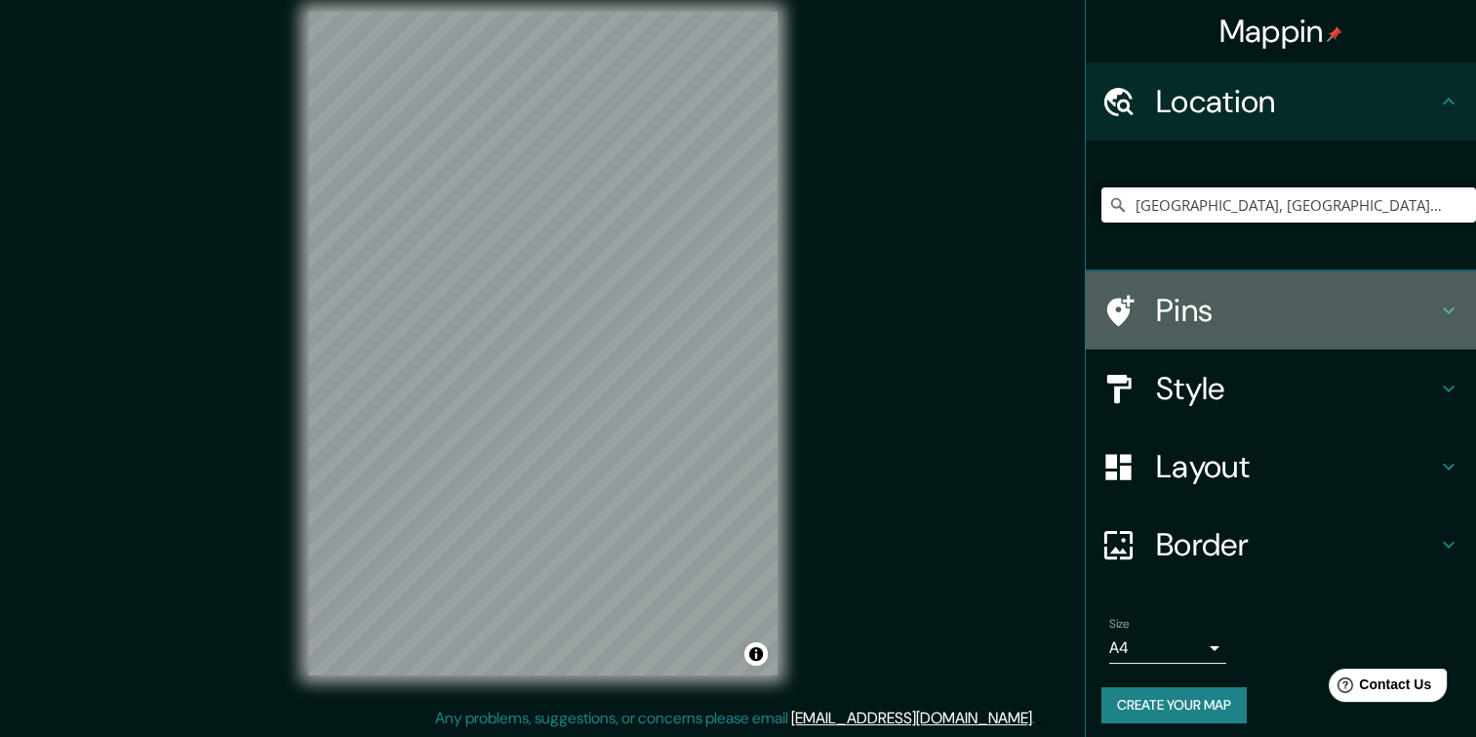
click at [1431, 288] on div "Pins" at bounding box center [1281, 310] width 390 height 78
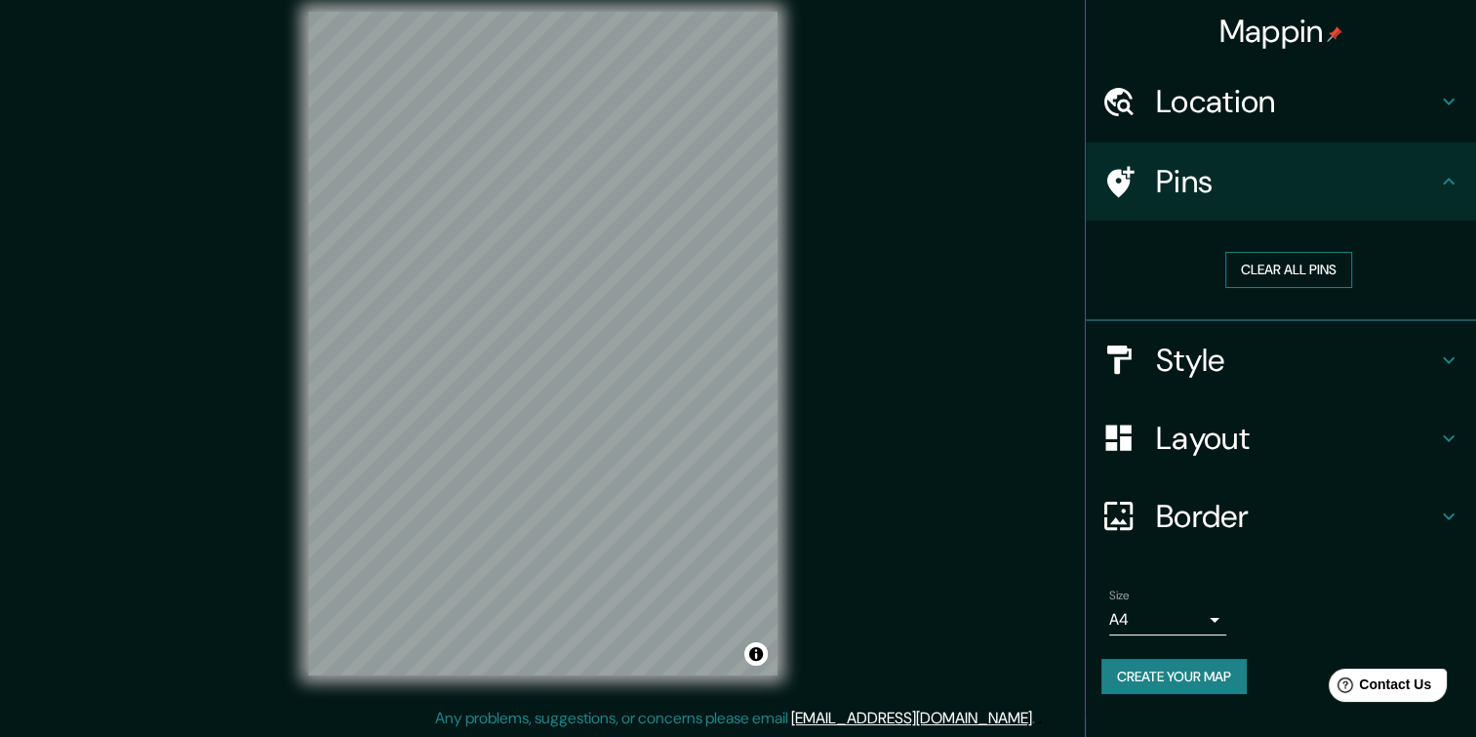
click at [1330, 269] on button "Clear all pins" at bounding box center [1289, 270] width 127 height 36
click at [1463, 359] on div "Style" at bounding box center [1281, 360] width 390 height 78
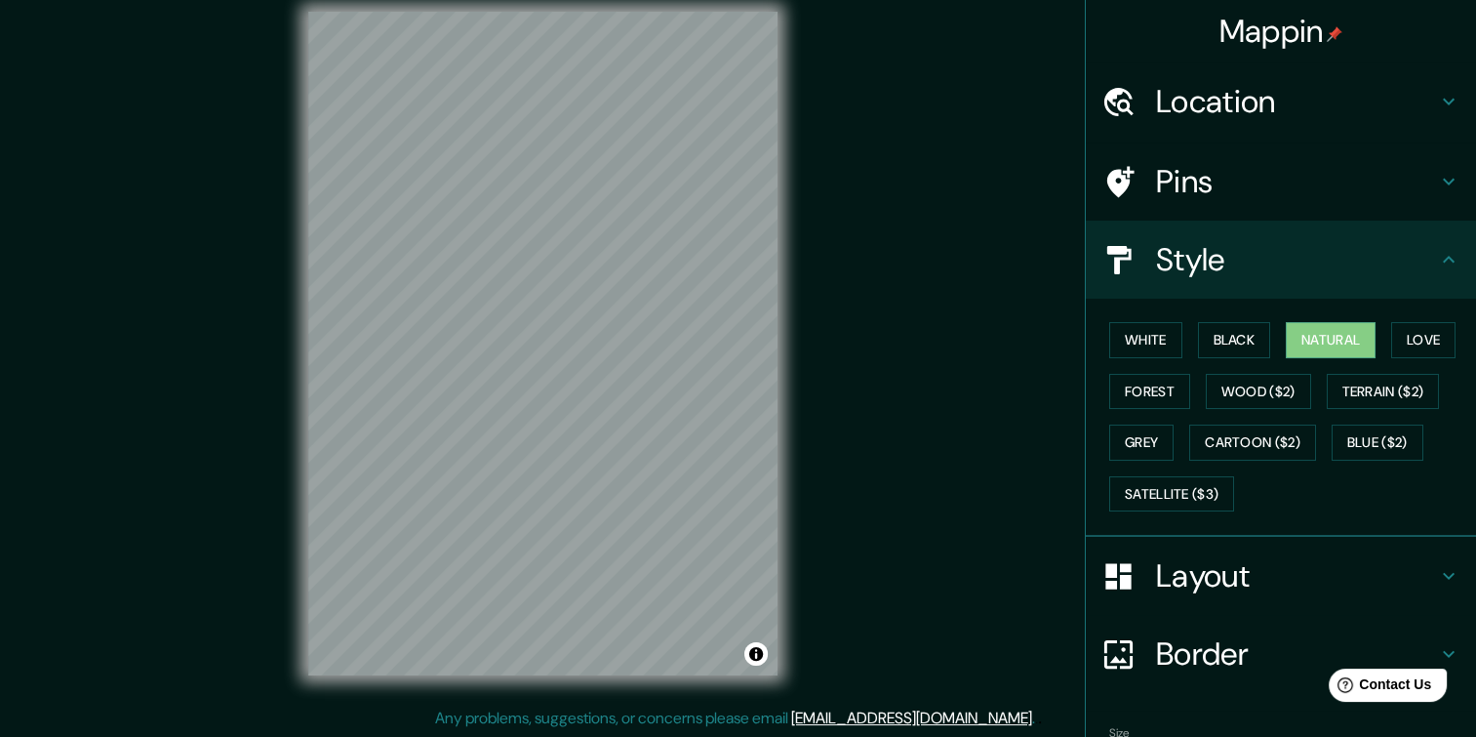
click at [1284, 558] on h4 "Layout" at bounding box center [1296, 575] width 281 height 39
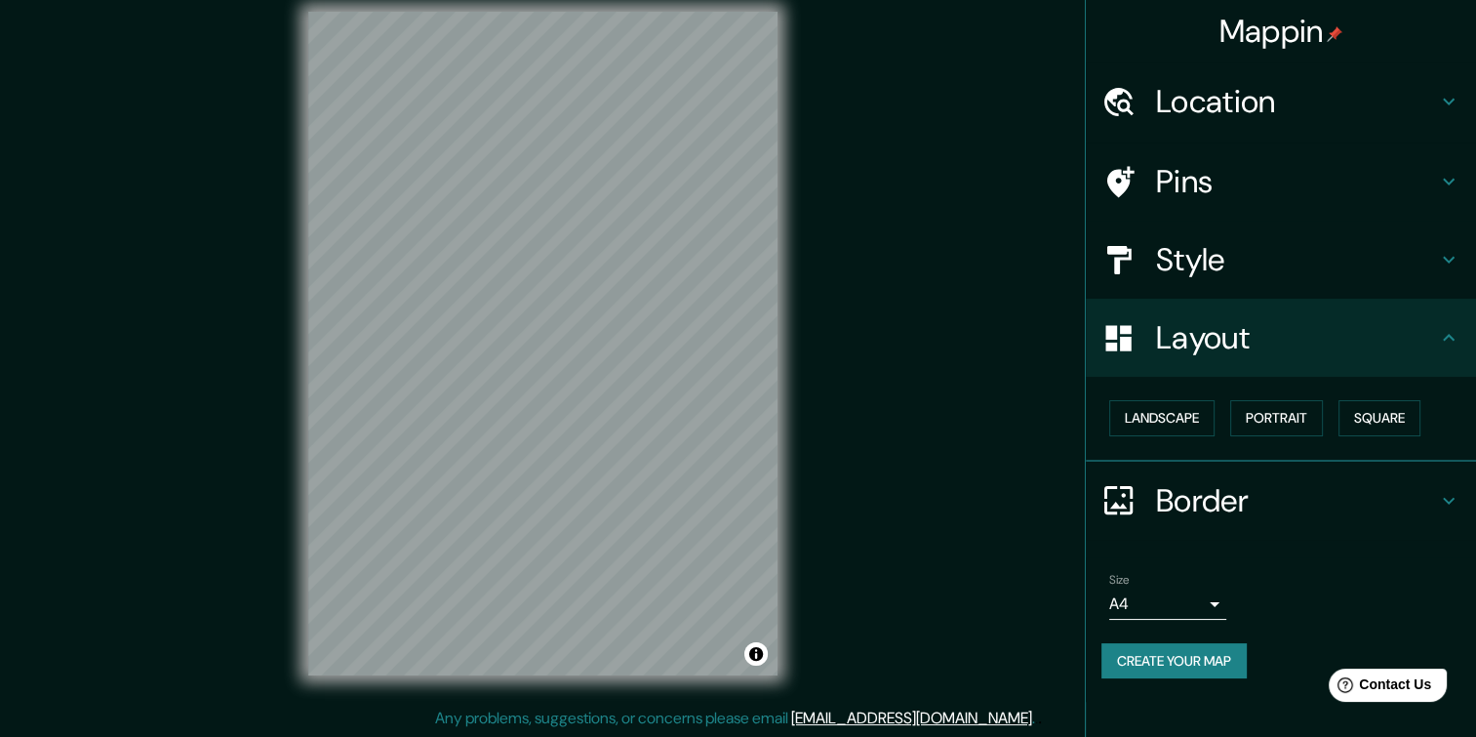
click at [1417, 357] on div "Layout" at bounding box center [1281, 338] width 390 height 78
click at [1397, 250] on h4 "Style" at bounding box center [1296, 259] width 281 height 39
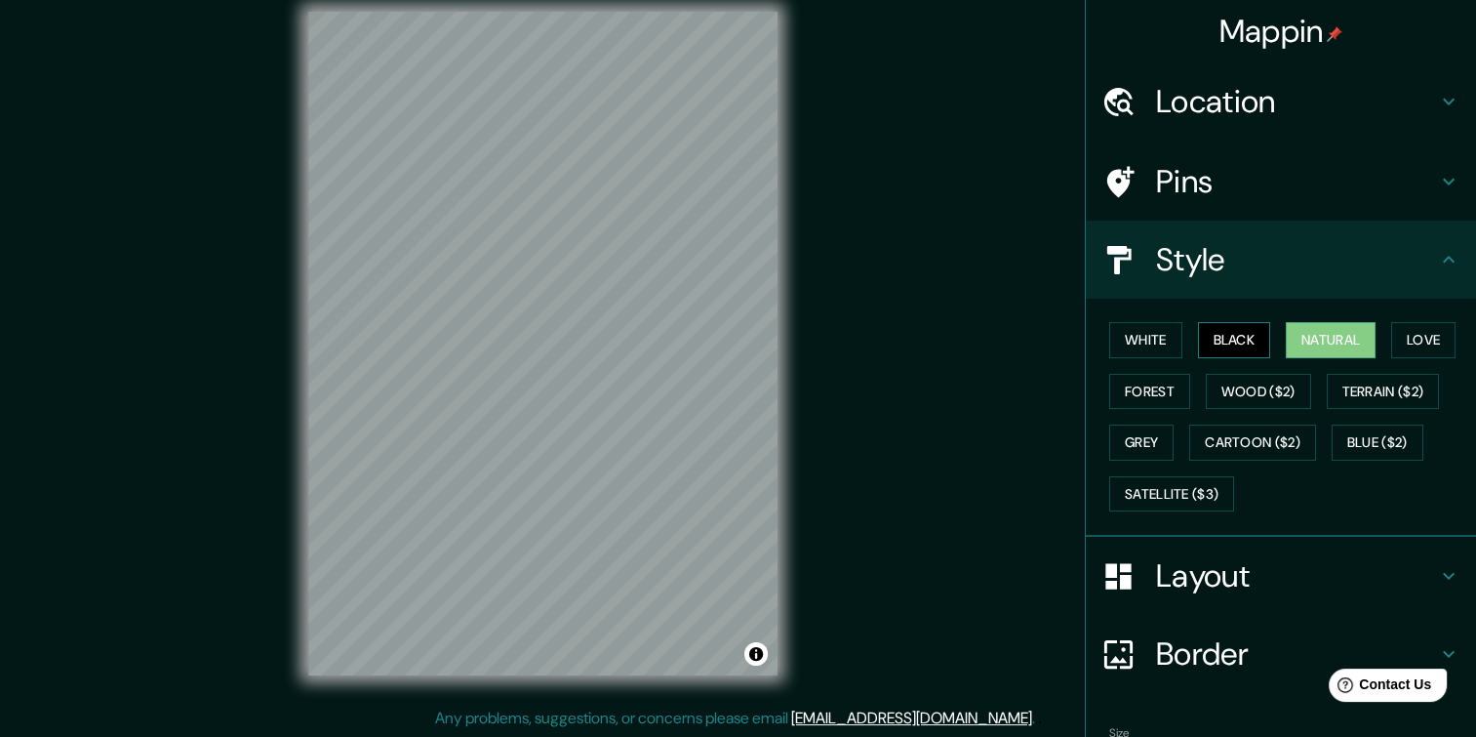
click at [1202, 339] on button "Black" at bounding box center [1234, 340] width 73 height 36
click at [1114, 339] on button "White" at bounding box center [1146, 340] width 73 height 36
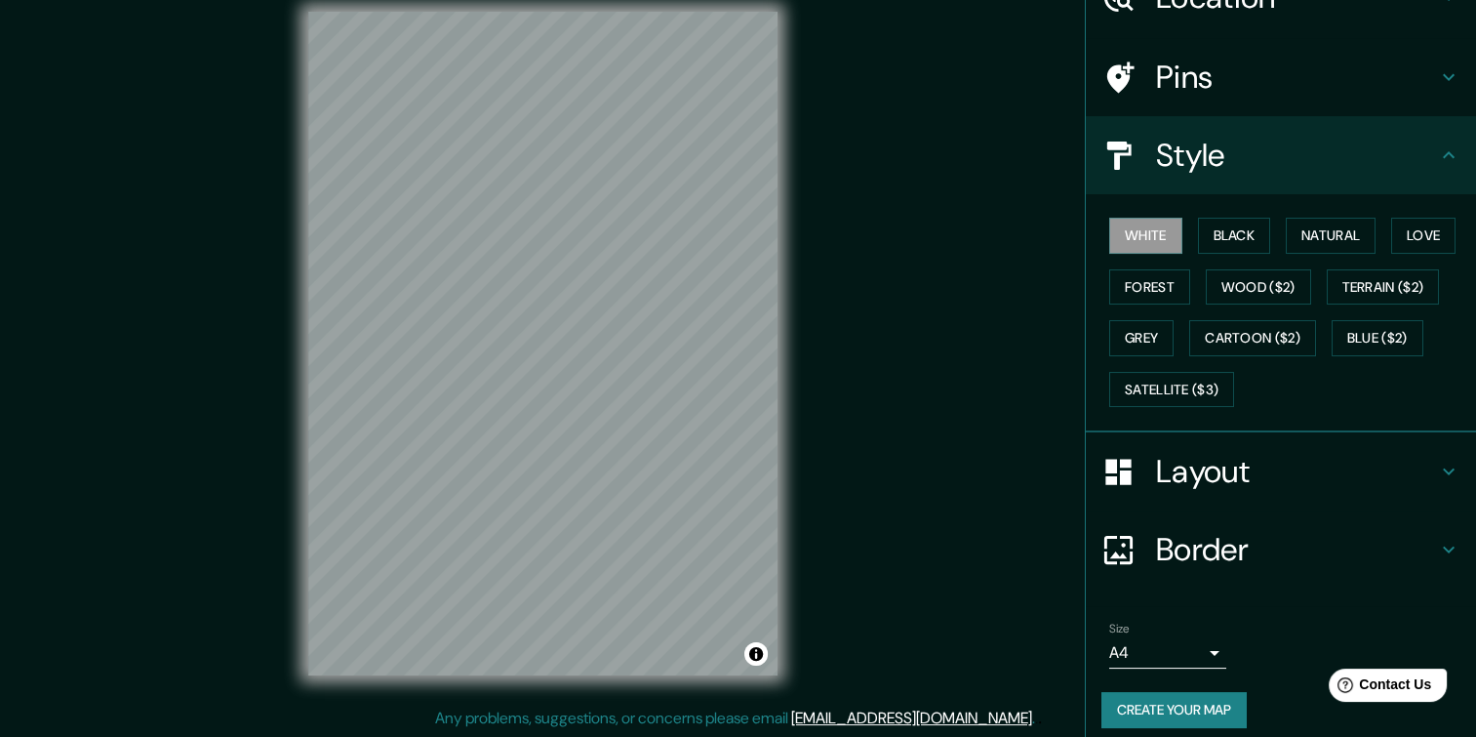
scroll to position [115, 0]
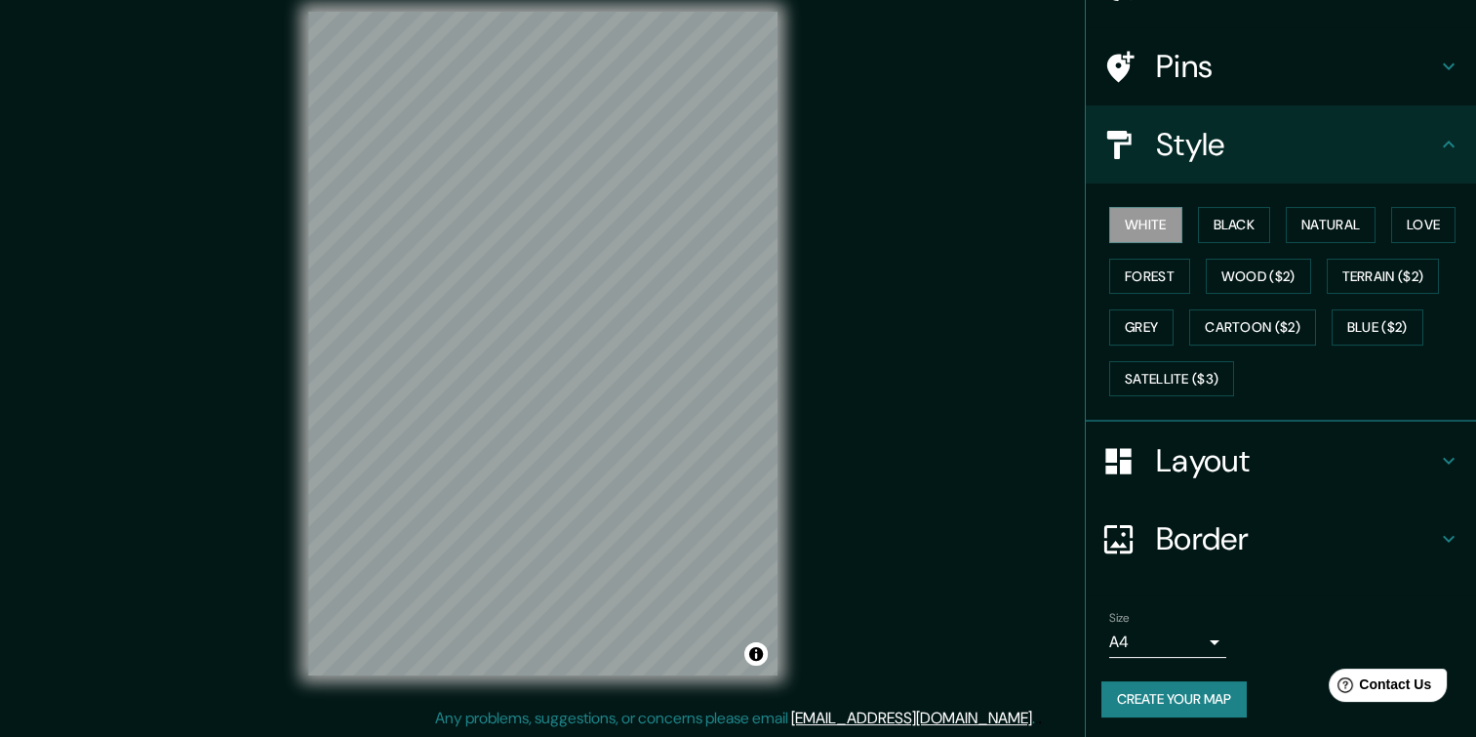
click at [1124, 682] on button "Create your map" at bounding box center [1174, 699] width 145 height 36
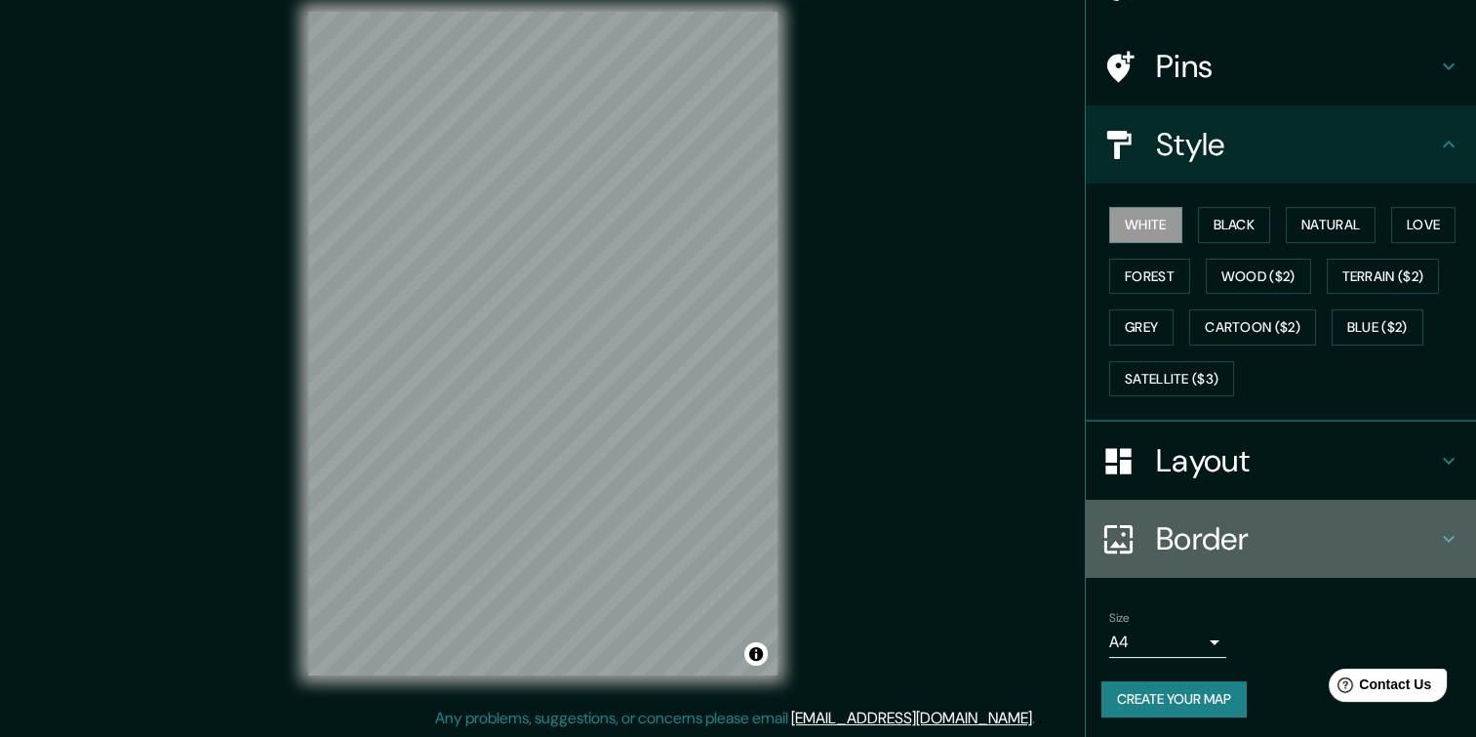
click at [1285, 507] on div "Border" at bounding box center [1281, 539] width 390 height 78
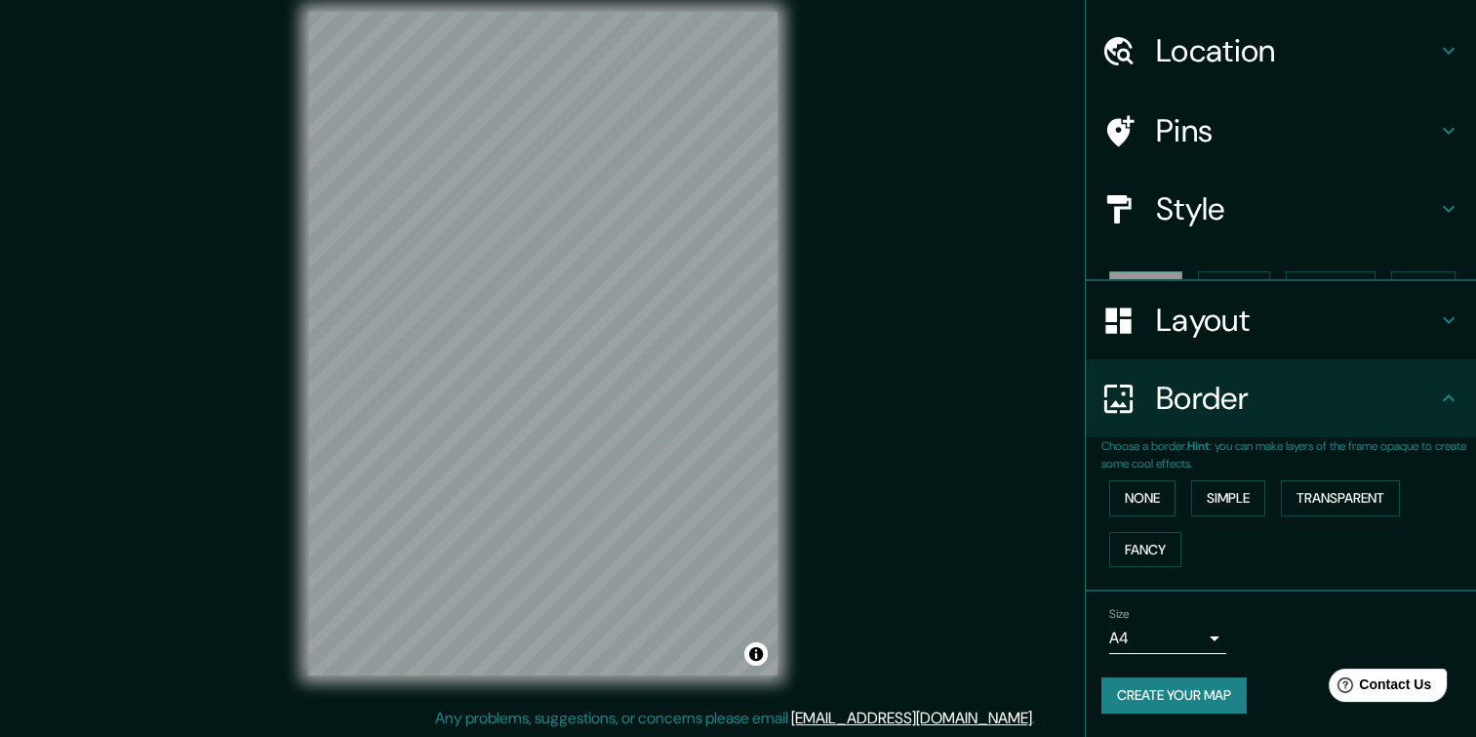
scroll to position [16, 0]
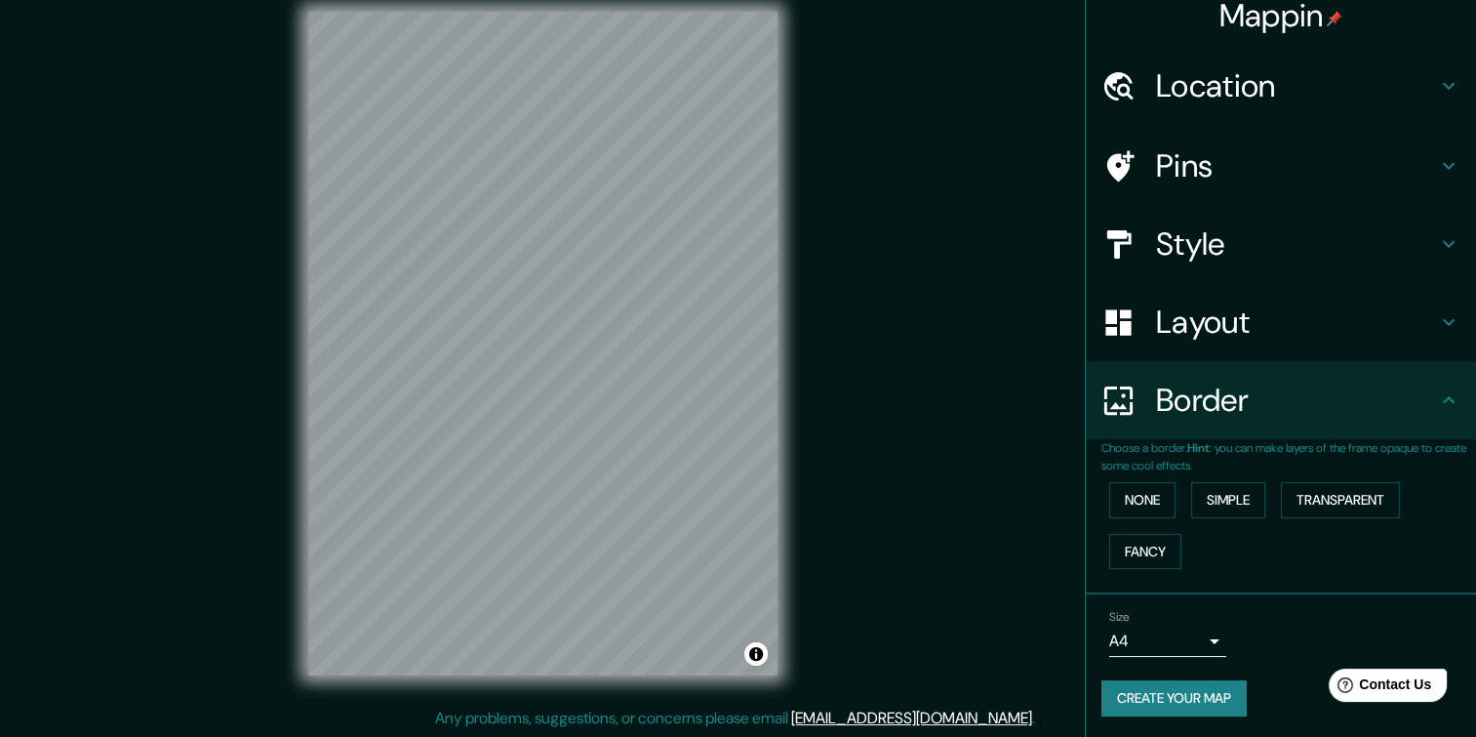
click at [1279, 422] on div "Border" at bounding box center [1281, 400] width 390 height 78
click at [1123, 699] on button "Create your map" at bounding box center [1174, 698] width 145 height 36
click at [1198, 648] on body "Mappin Location [GEOGRAPHIC_DATA], [GEOGRAPHIC_DATA], [GEOGRAPHIC_DATA] [GEOGRA…" at bounding box center [738, 348] width 1476 height 737
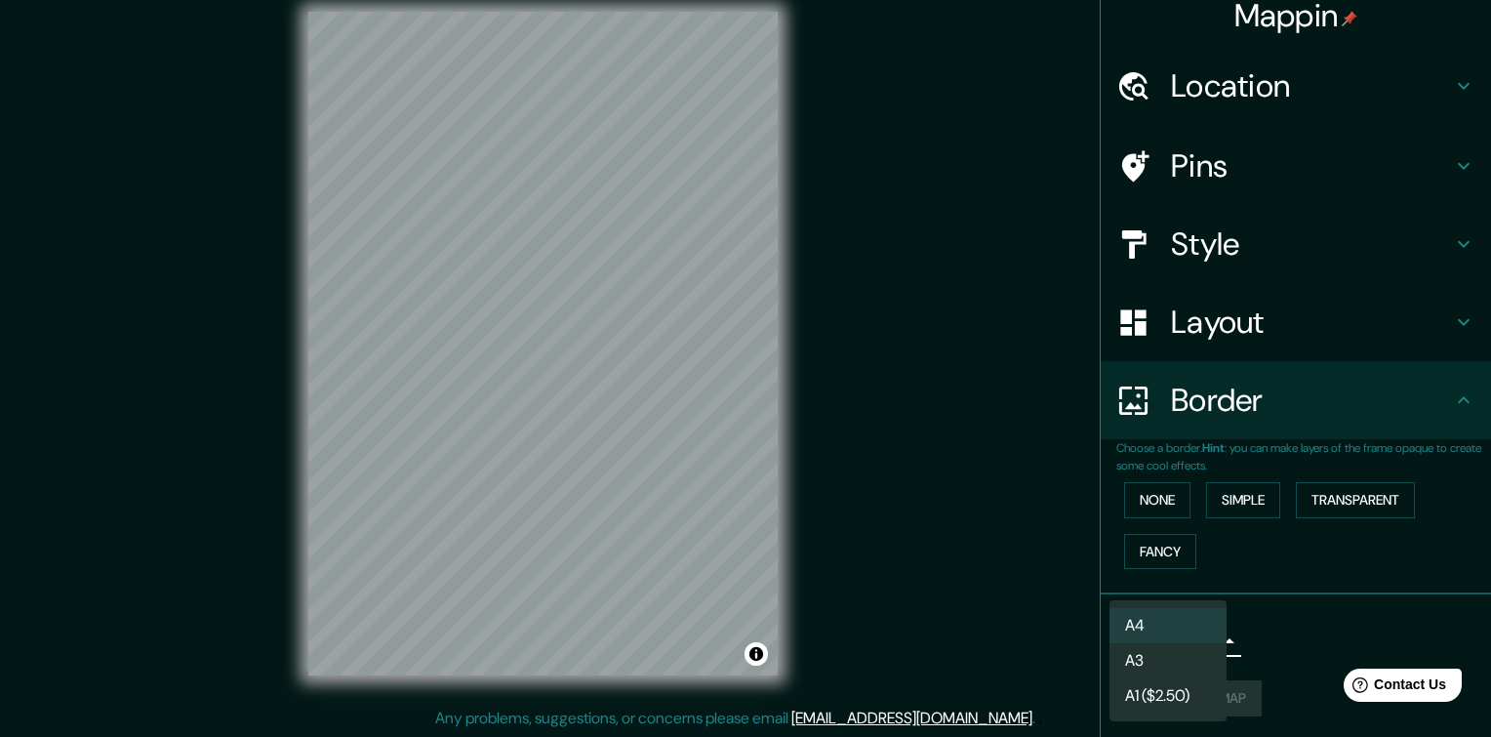
click at [1263, 663] on div at bounding box center [745, 368] width 1491 height 737
